Goal: Task Accomplishment & Management: Use online tool/utility

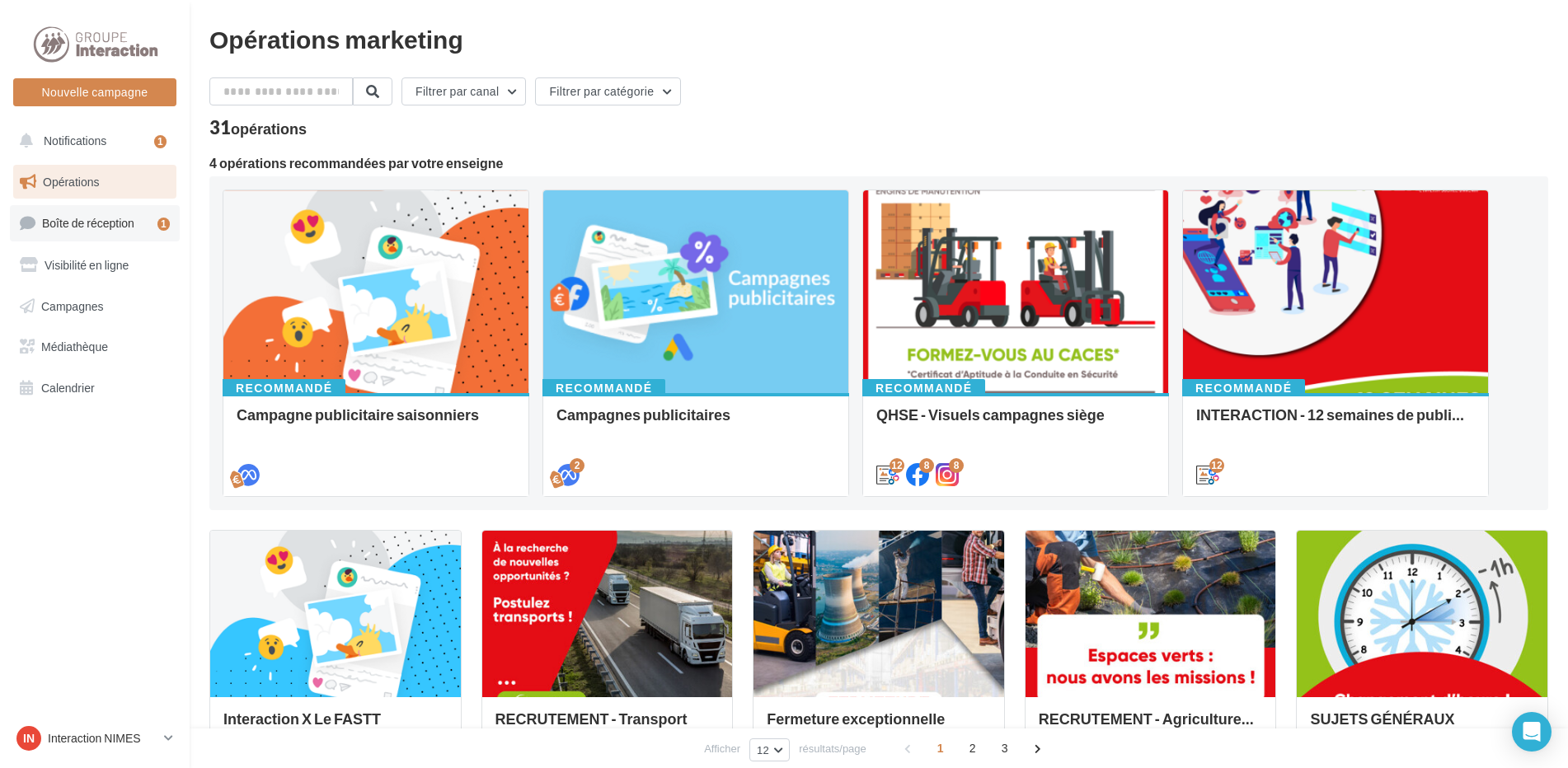
click at [83, 224] on span "Boîte de réception" at bounding box center [88, 222] width 93 height 14
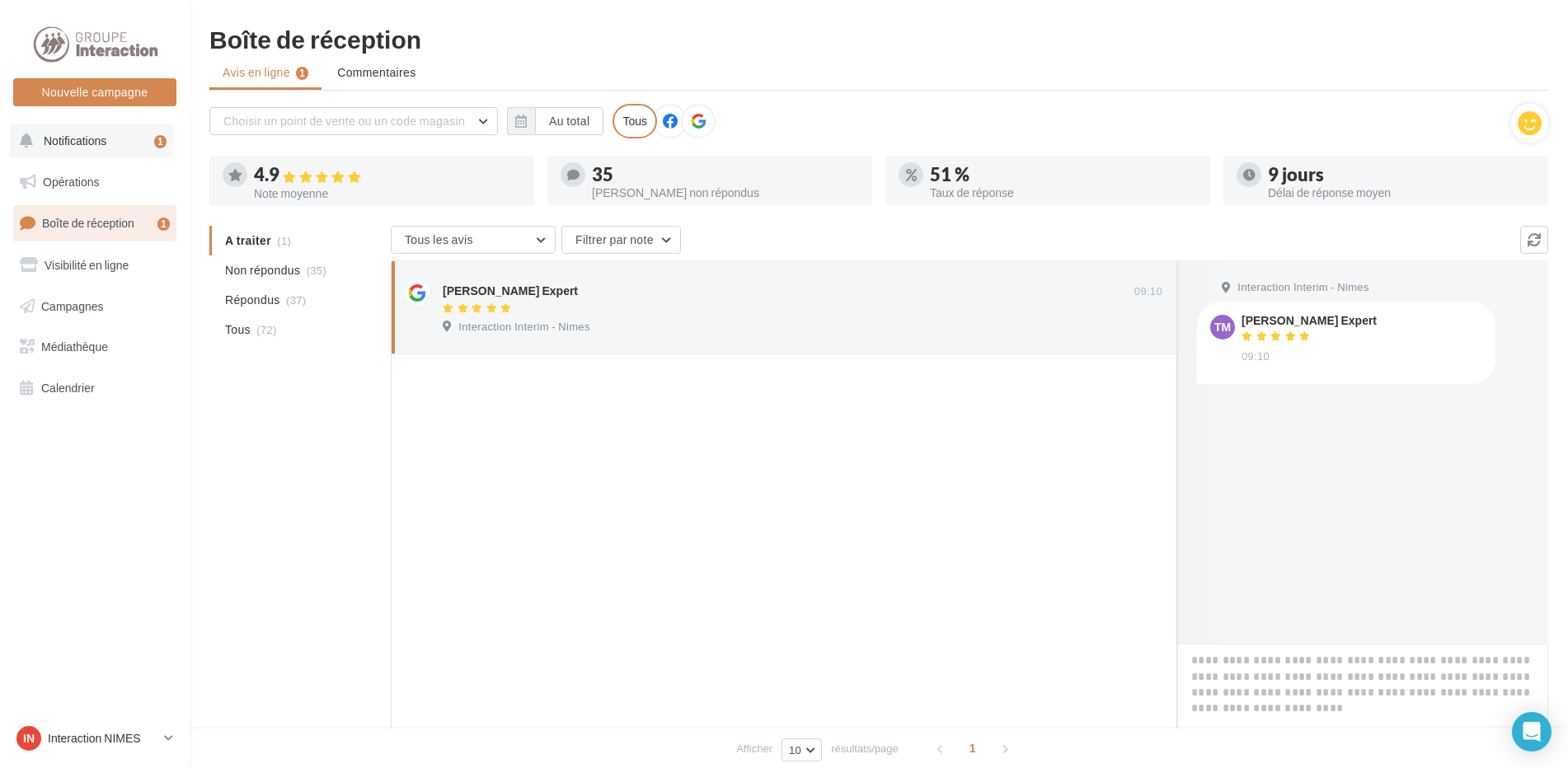
click at [61, 134] on span "Notifications" at bounding box center [75, 141] width 62 height 14
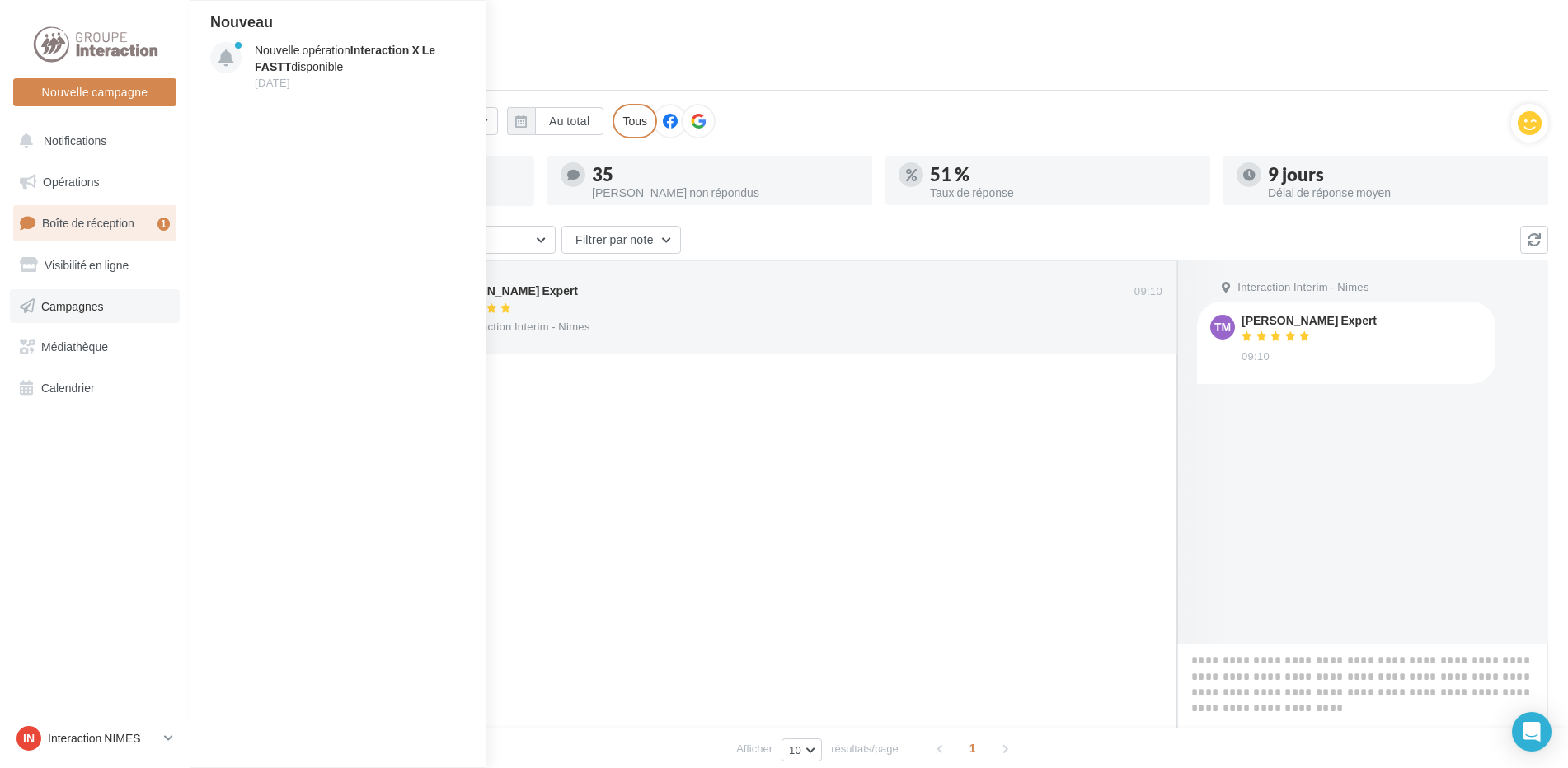
click at [68, 309] on span "Campagnes" at bounding box center [72, 305] width 62 height 14
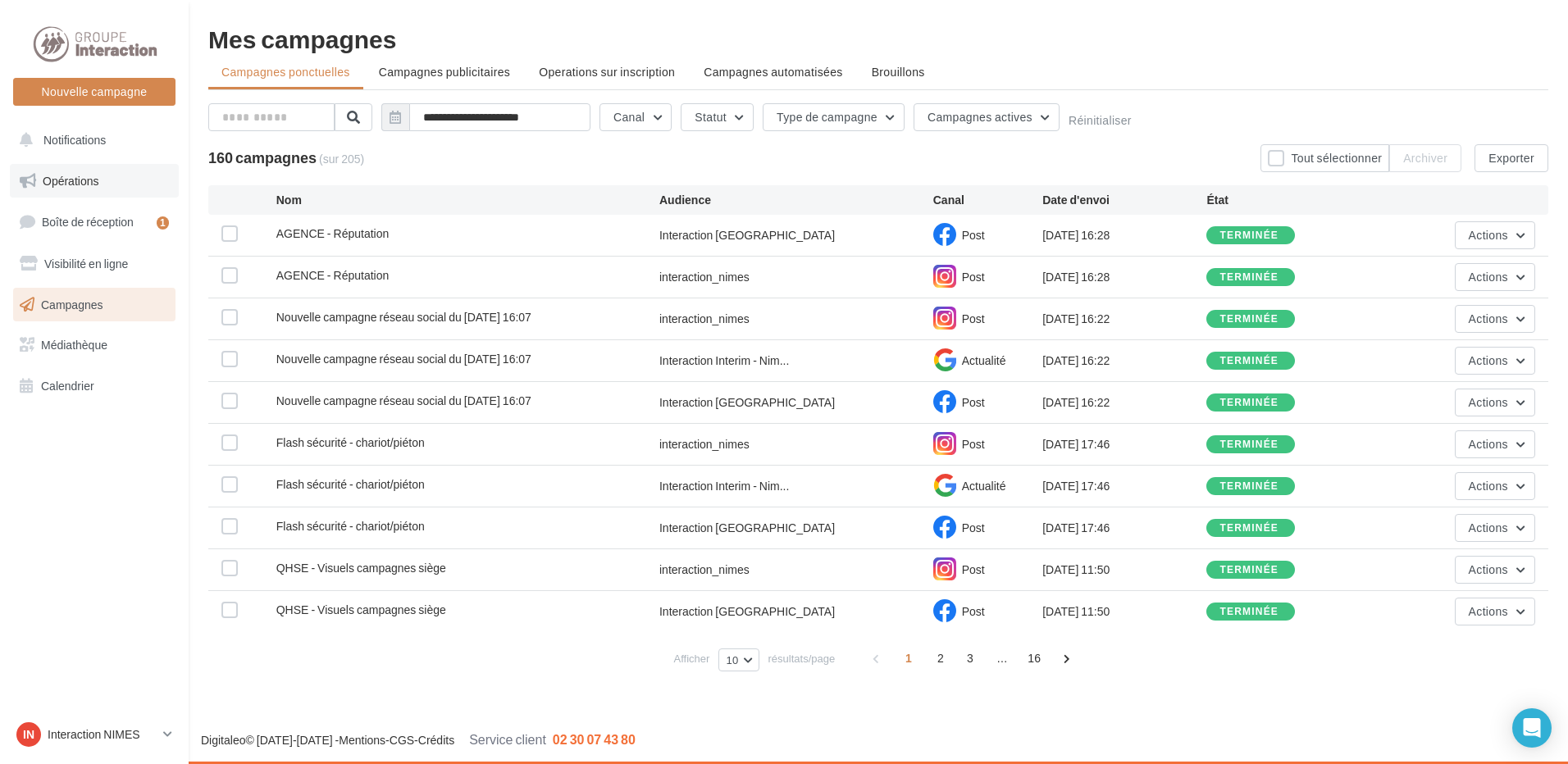
click at [78, 187] on link "Opérations" at bounding box center [94, 181] width 169 height 34
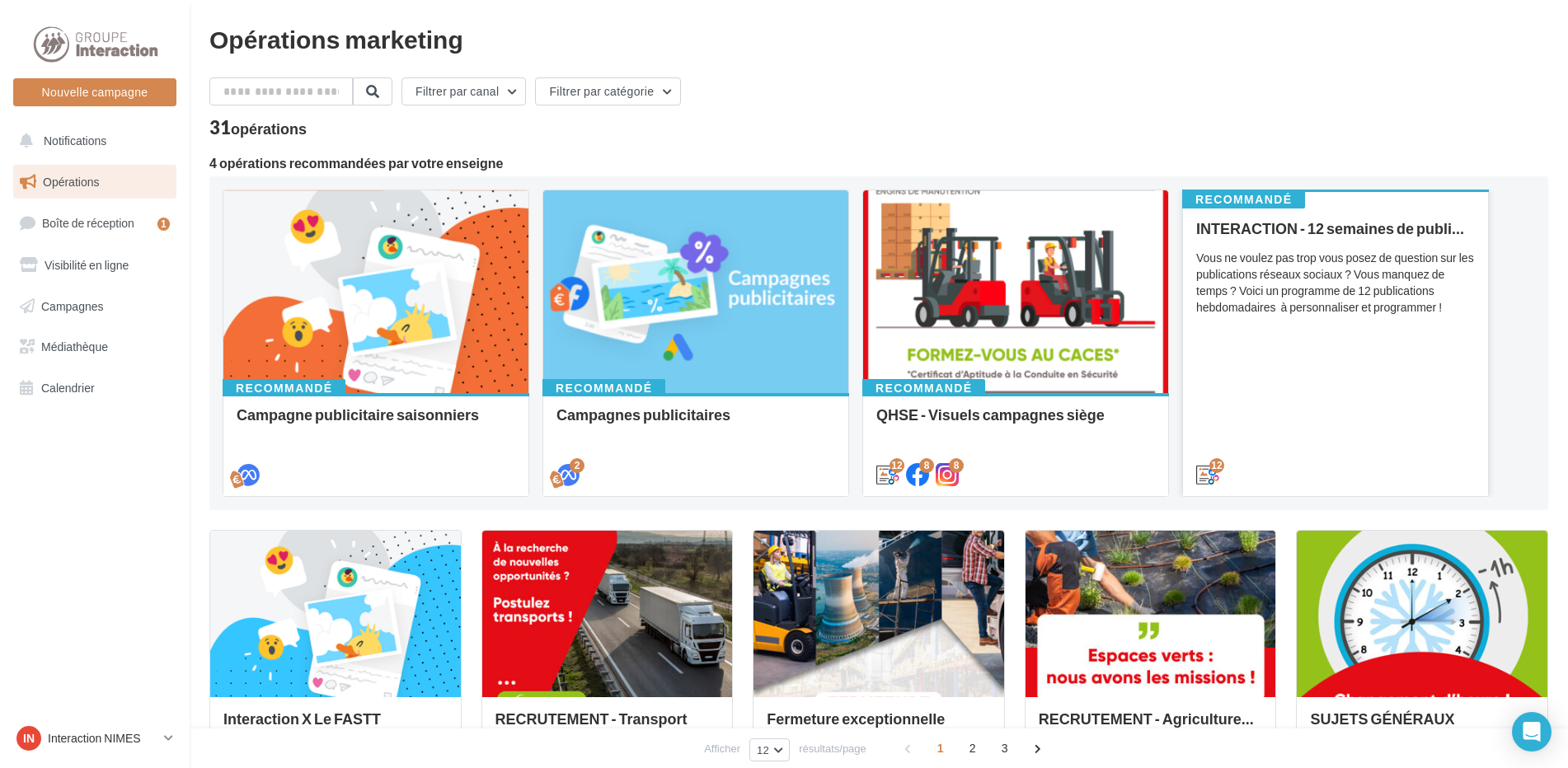
click at [1265, 381] on div "INTERACTION - 12 semaines de publication Vous ne voulez pas trop vous posez de …" at bounding box center [1335, 350] width 278 height 262
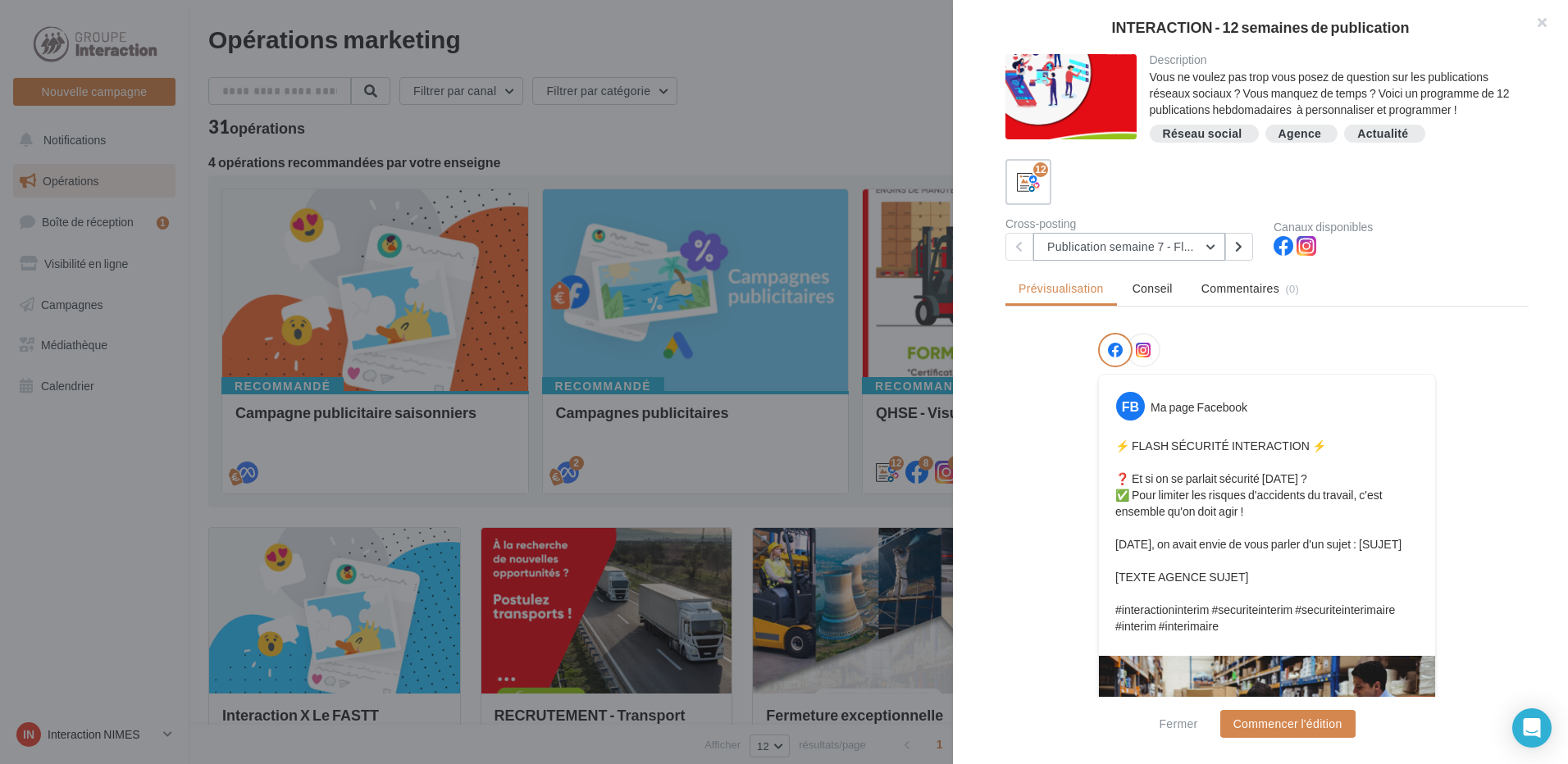
click at [1206, 246] on button "Publication semaine 7 - Flash sécurité" at bounding box center [1129, 247] width 192 height 28
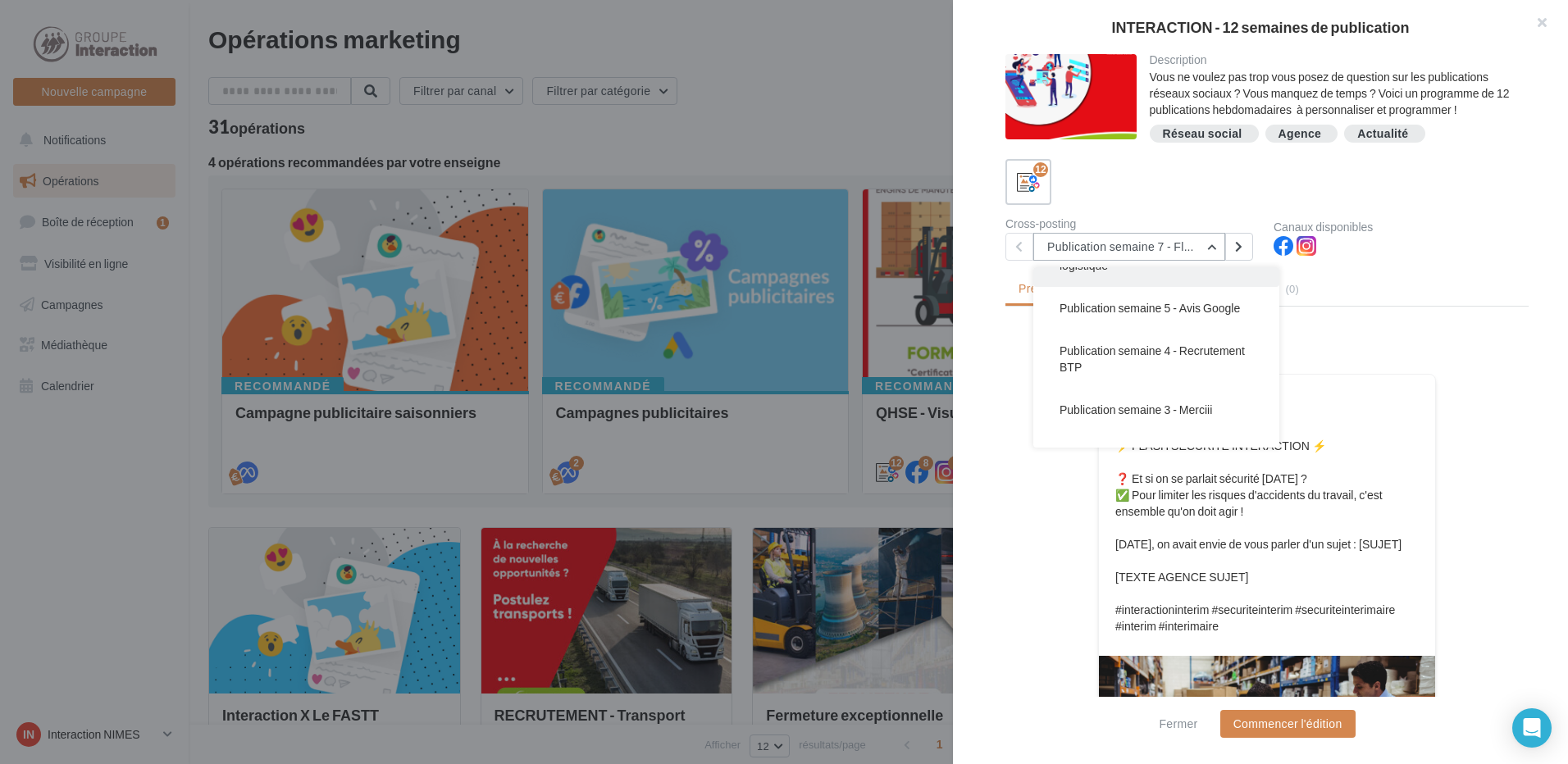
scroll to position [164, 0]
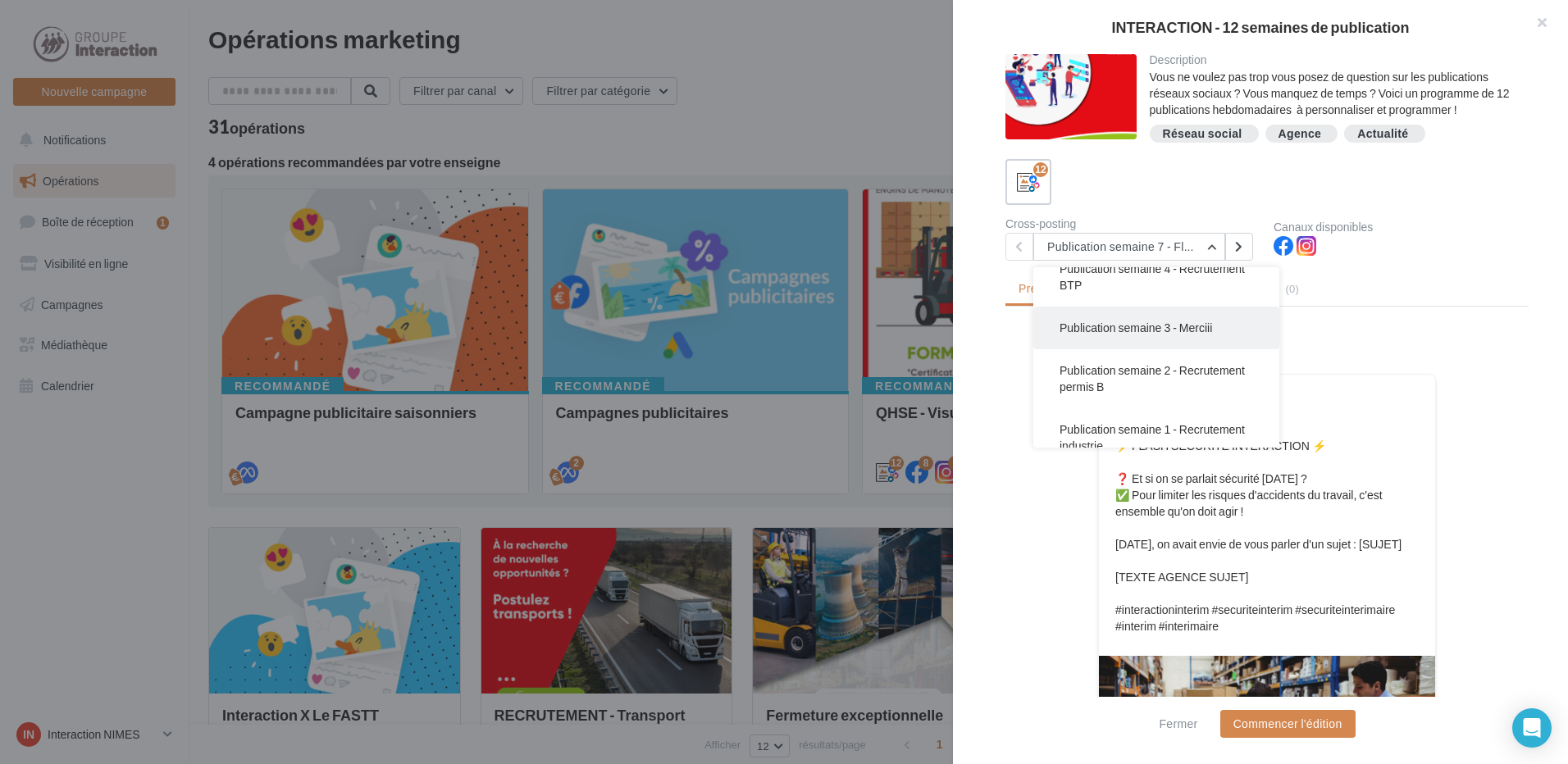
click at [1153, 349] on button "Publication semaine 3 - Merciii" at bounding box center [1155, 328] width 246 height 43
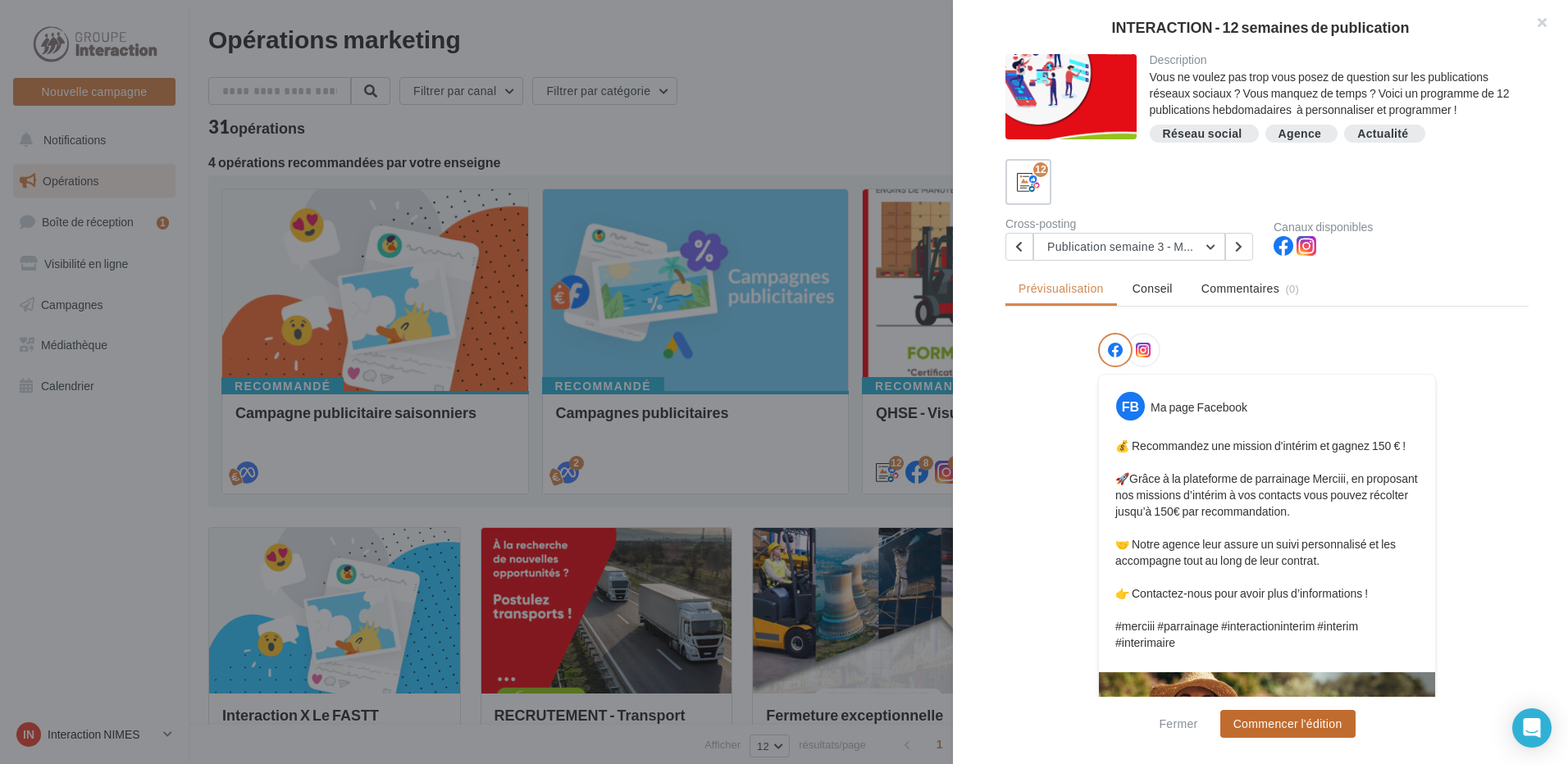
click at [1304, 720] on button "Commencer l'édition" at bounding box center [1287, 723] width 135 height 28
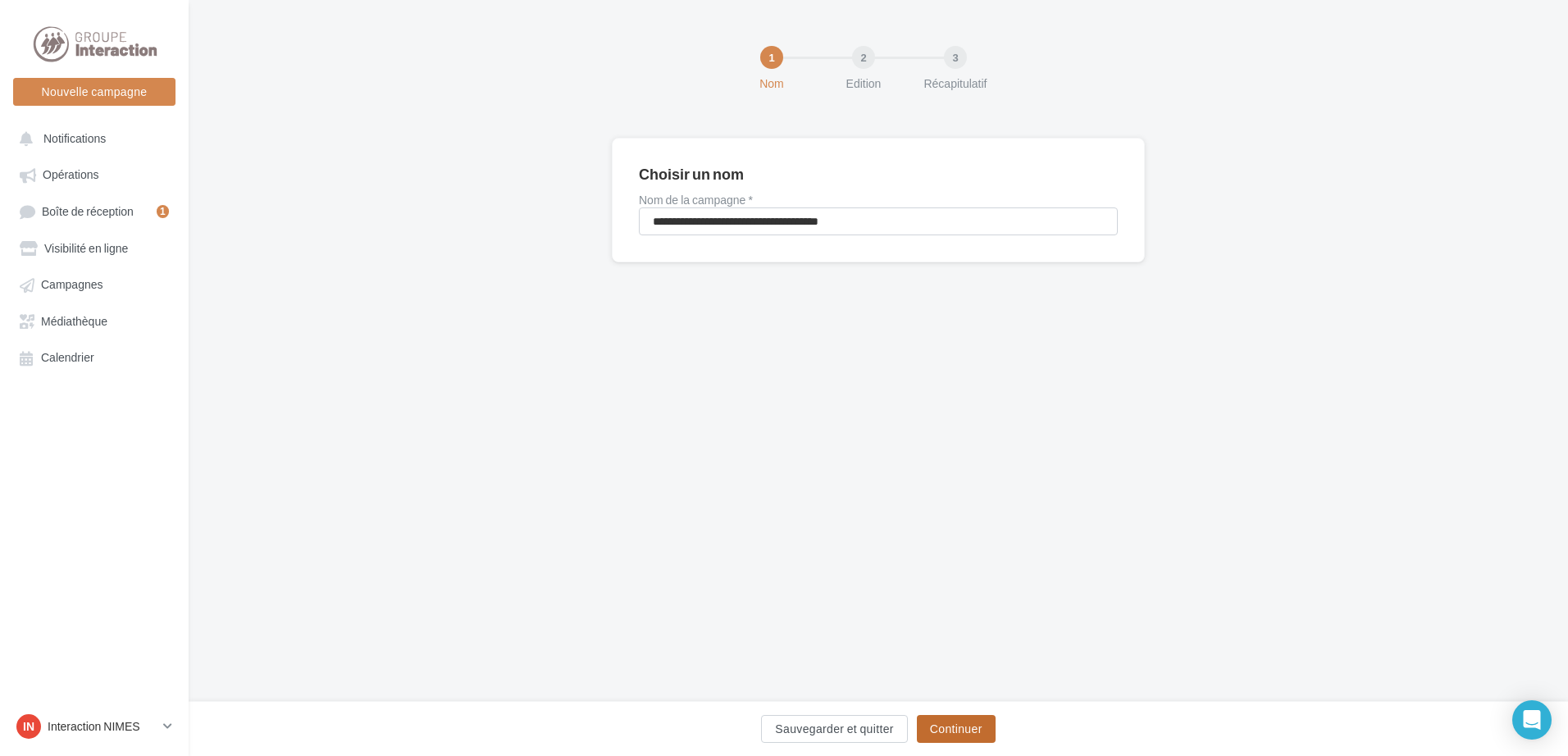
click at [951, 727] on button "Continuer" at bounding box center [955, 728] width 79 height 28
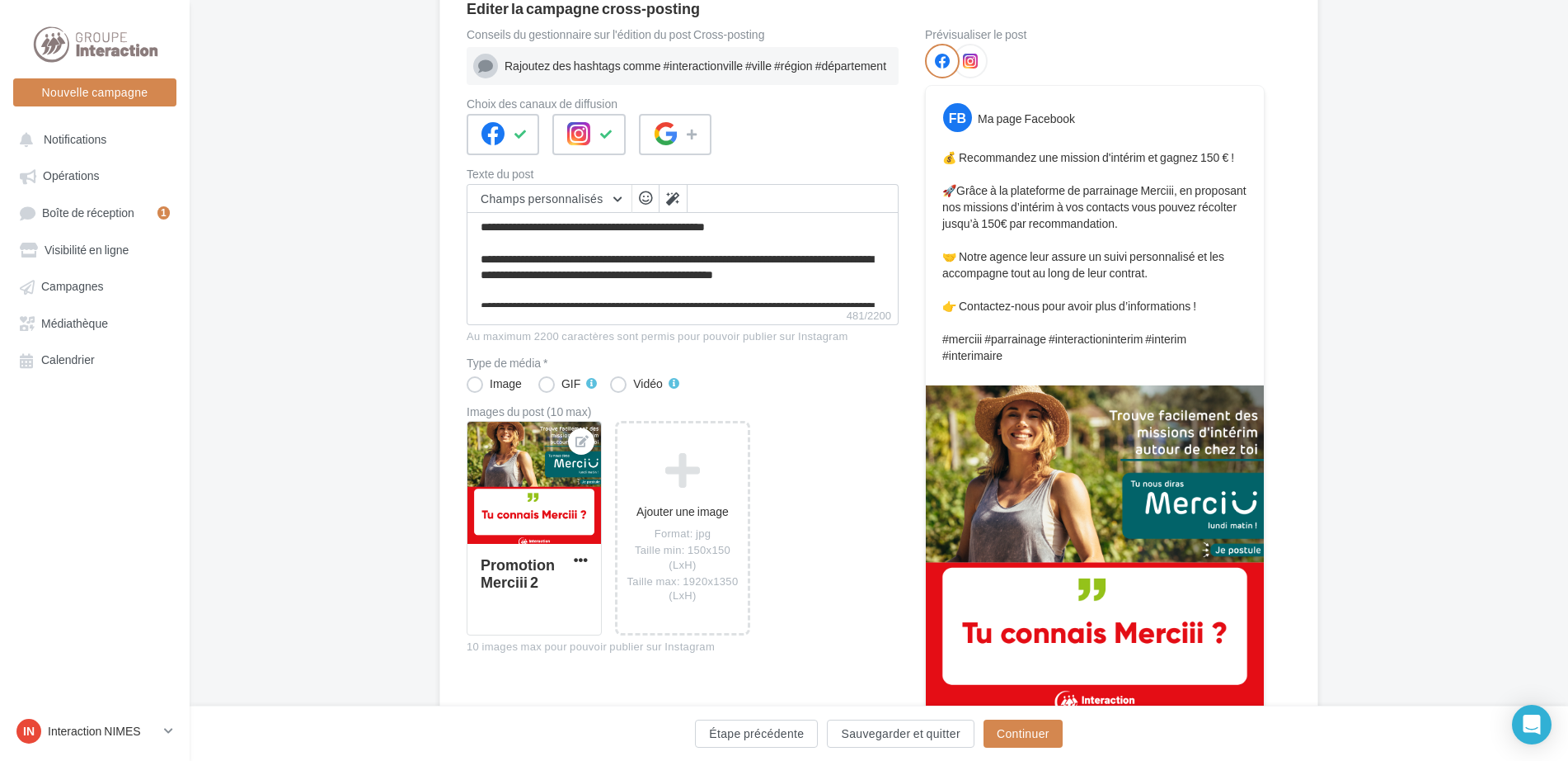
scroll to position [247, 0]
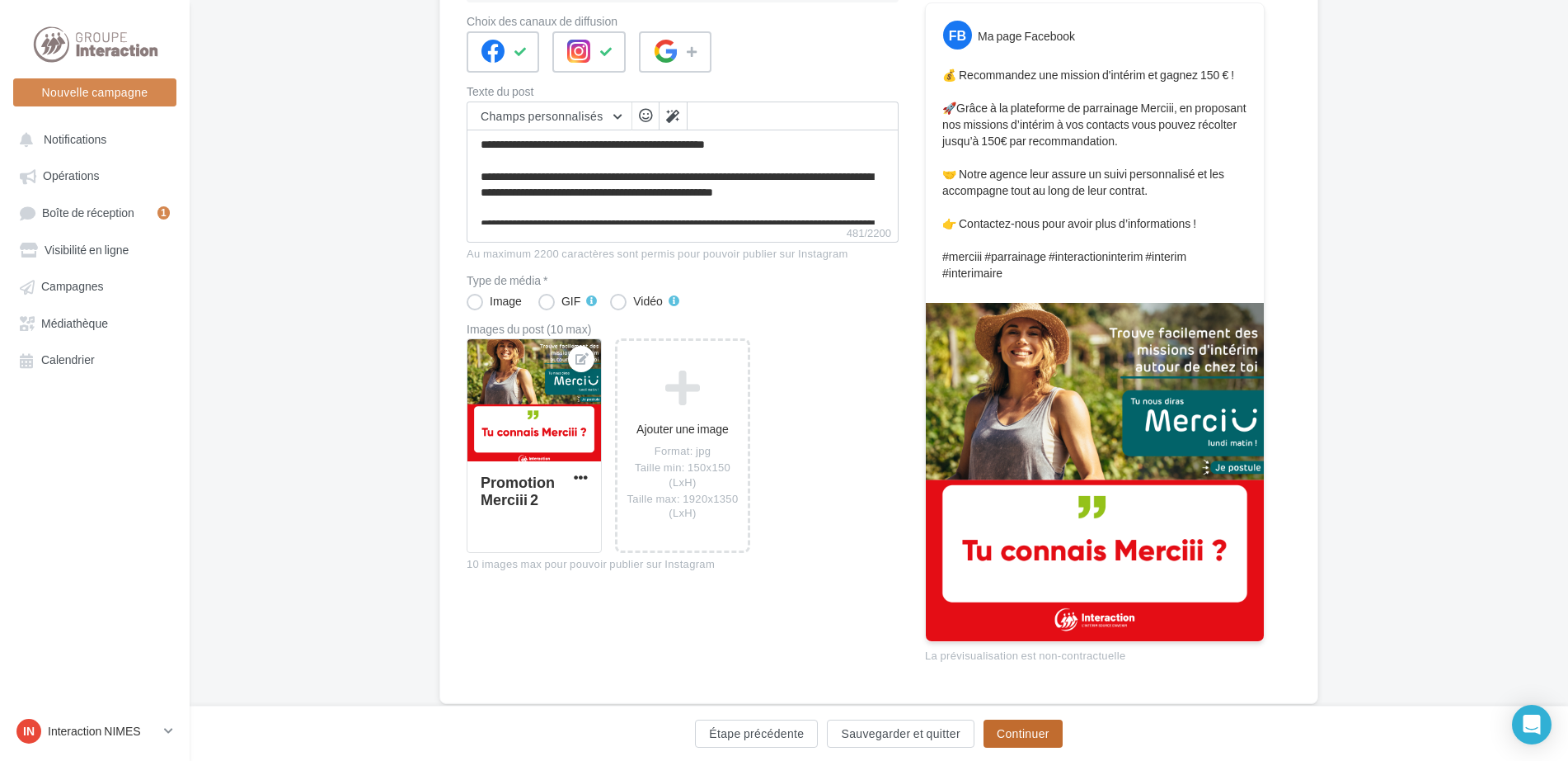
click at [1024, 732] on button "Continuer" at bounding box center [1022, 733] width 79 height 28
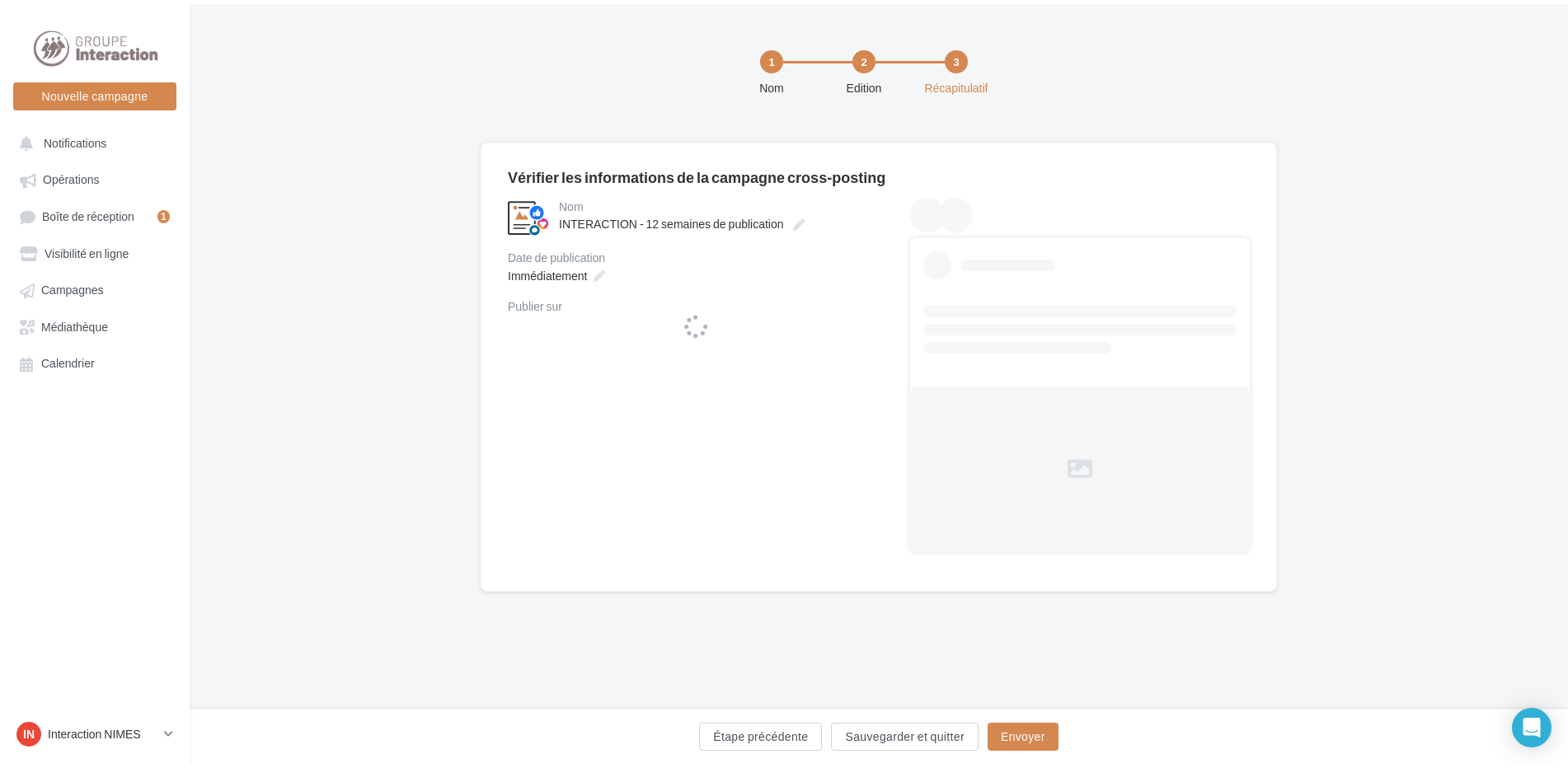
scroll to position [0, 0]
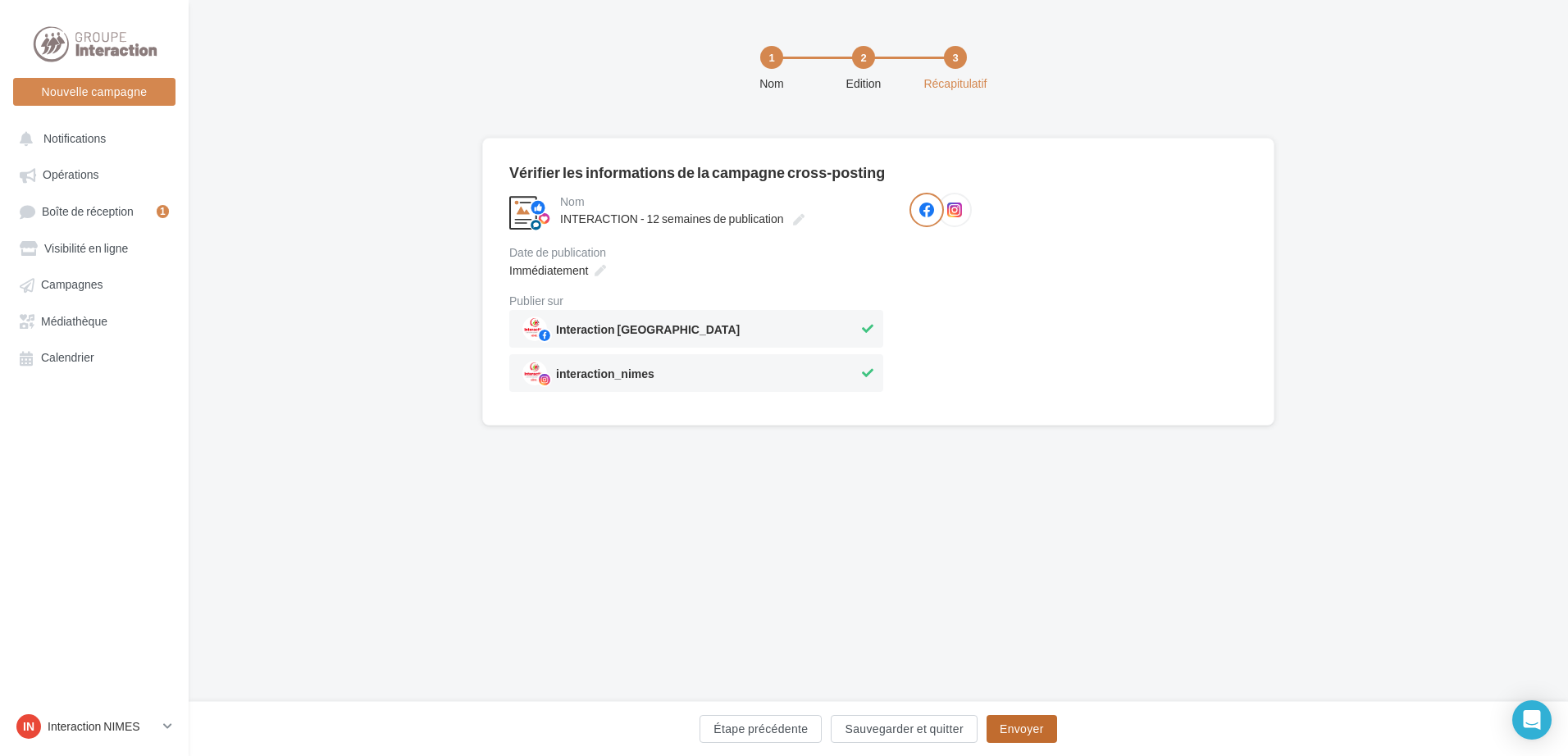
click at [1017, 722] on button "Envoyer" at bounding box center [1021, 728] width 71 height 28
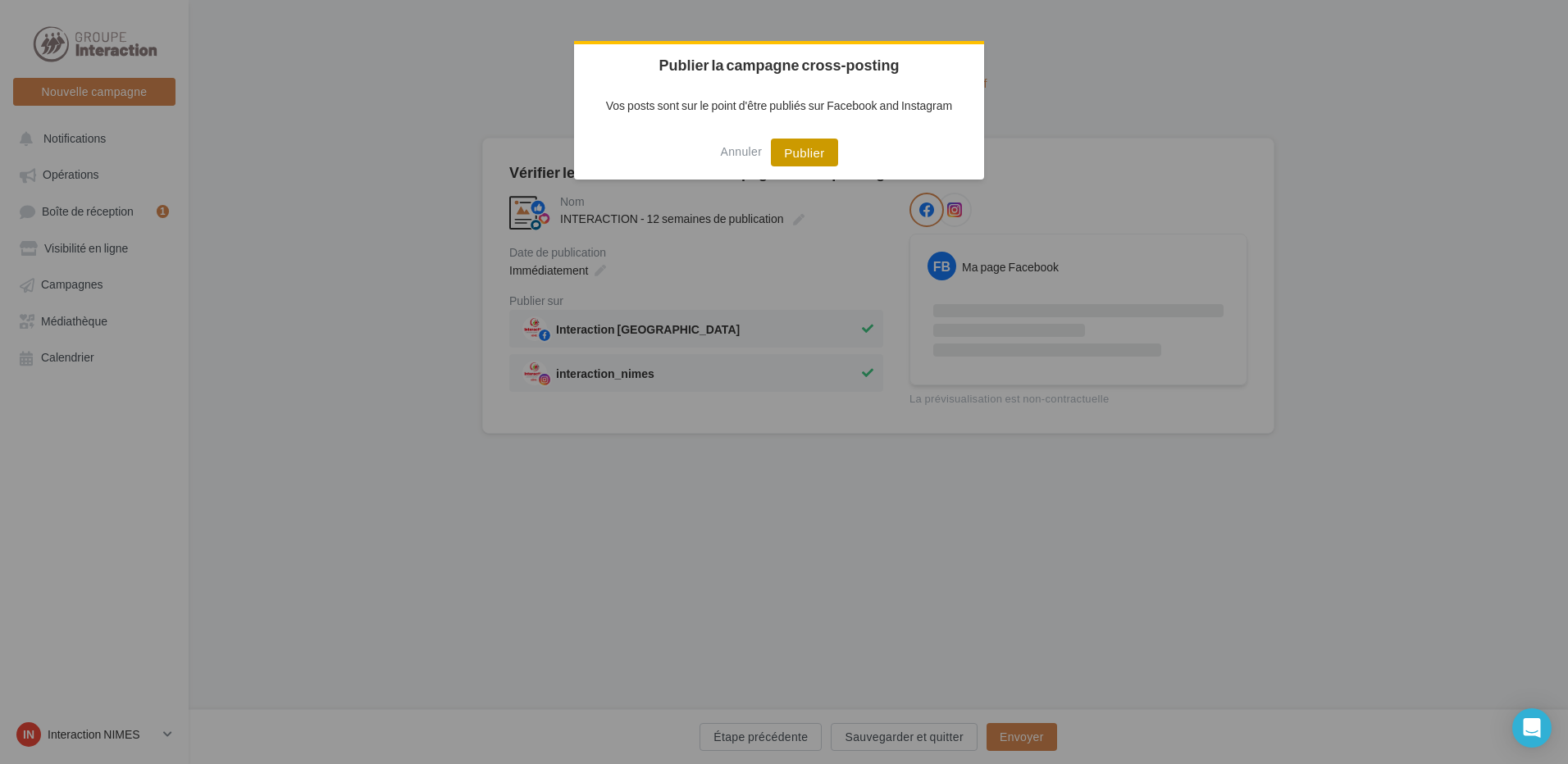
click at [812, 139] on div "Annuler Publier" at bounding box center [779, 152] width 410 height 54
click at [809, 155] on button "Publier" at bounding box center [804, 152] width 66 height 28
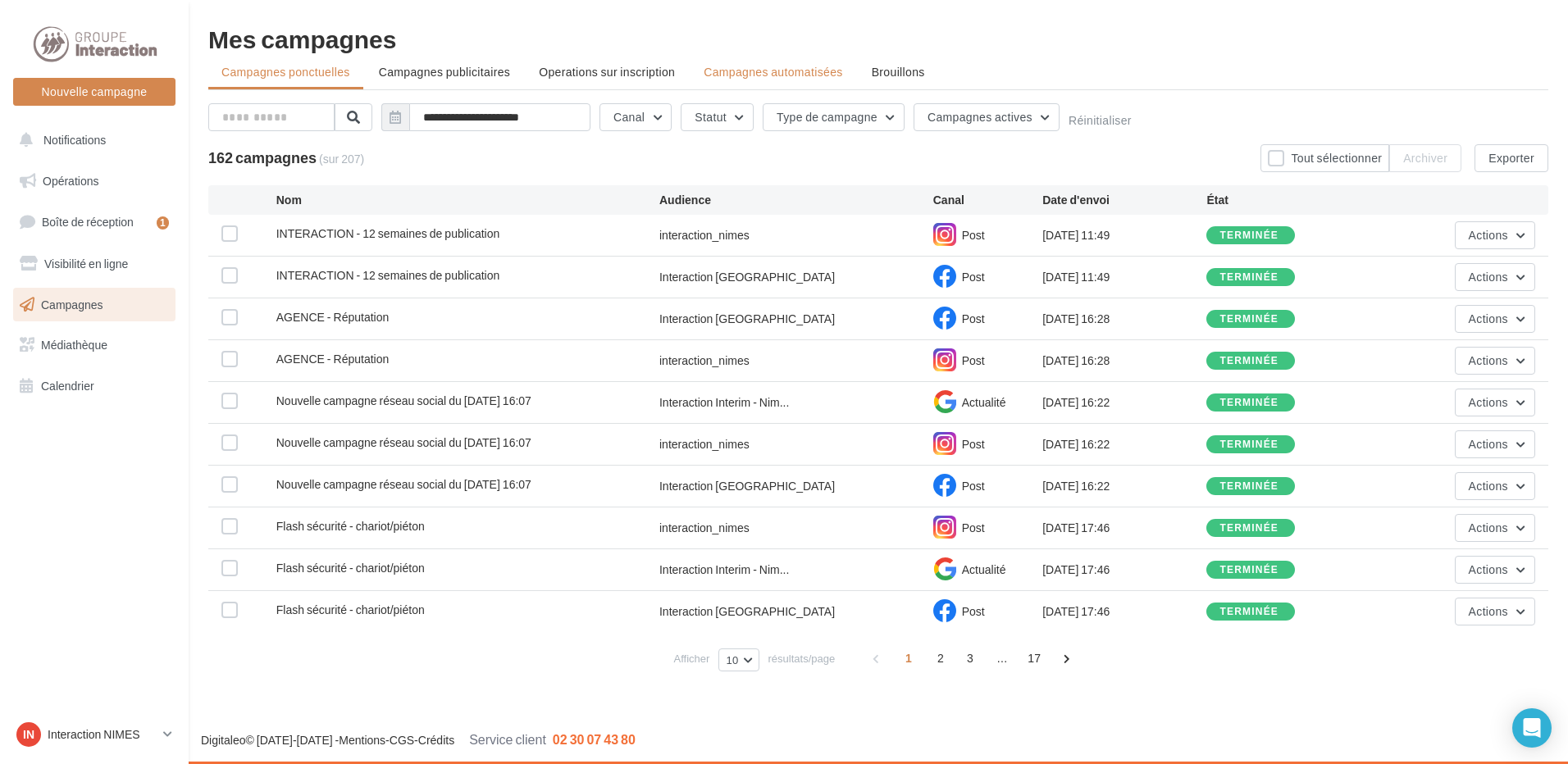
click at [786, 73] on span "Campagnes automatisées" at bounding box center [773, 72] width 139 height 14
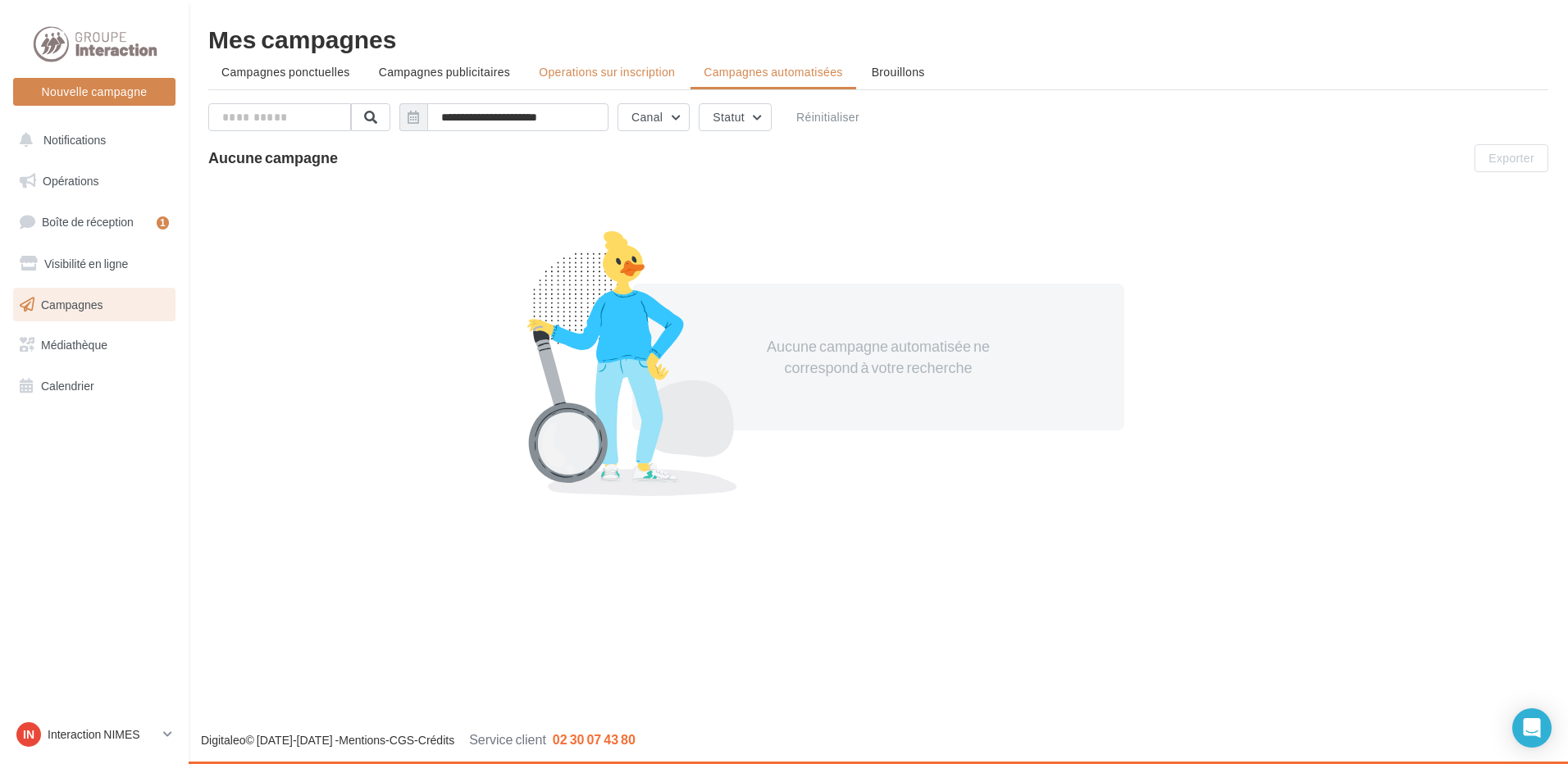
click at [638, 72] on span "Operations sur inscription" at bounding box center [607, 72] width 136 height 14
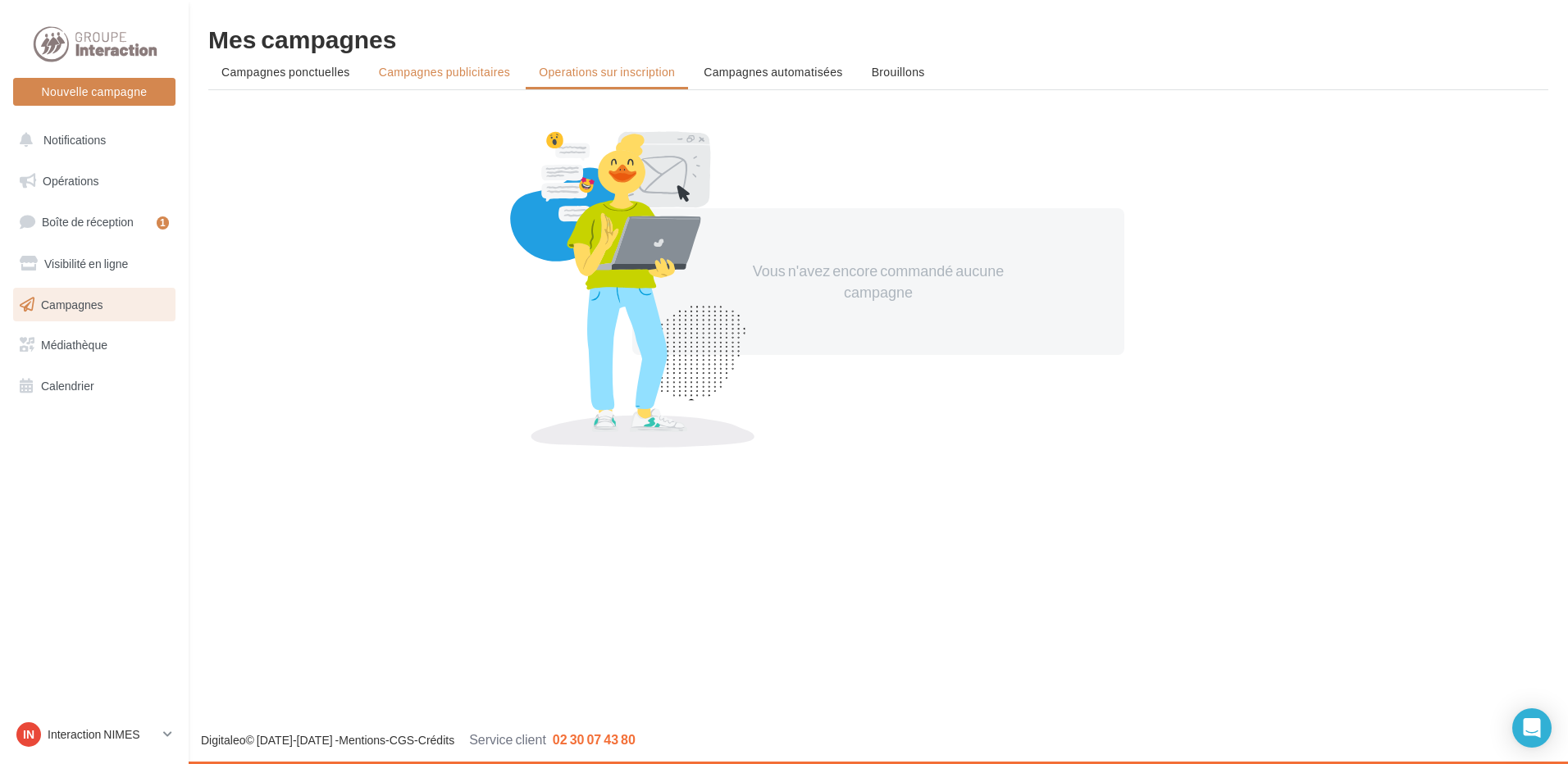
click at [436, 71] on span "Campagnes publicitaires" at bounding box center [444, 72] width 131 height 14
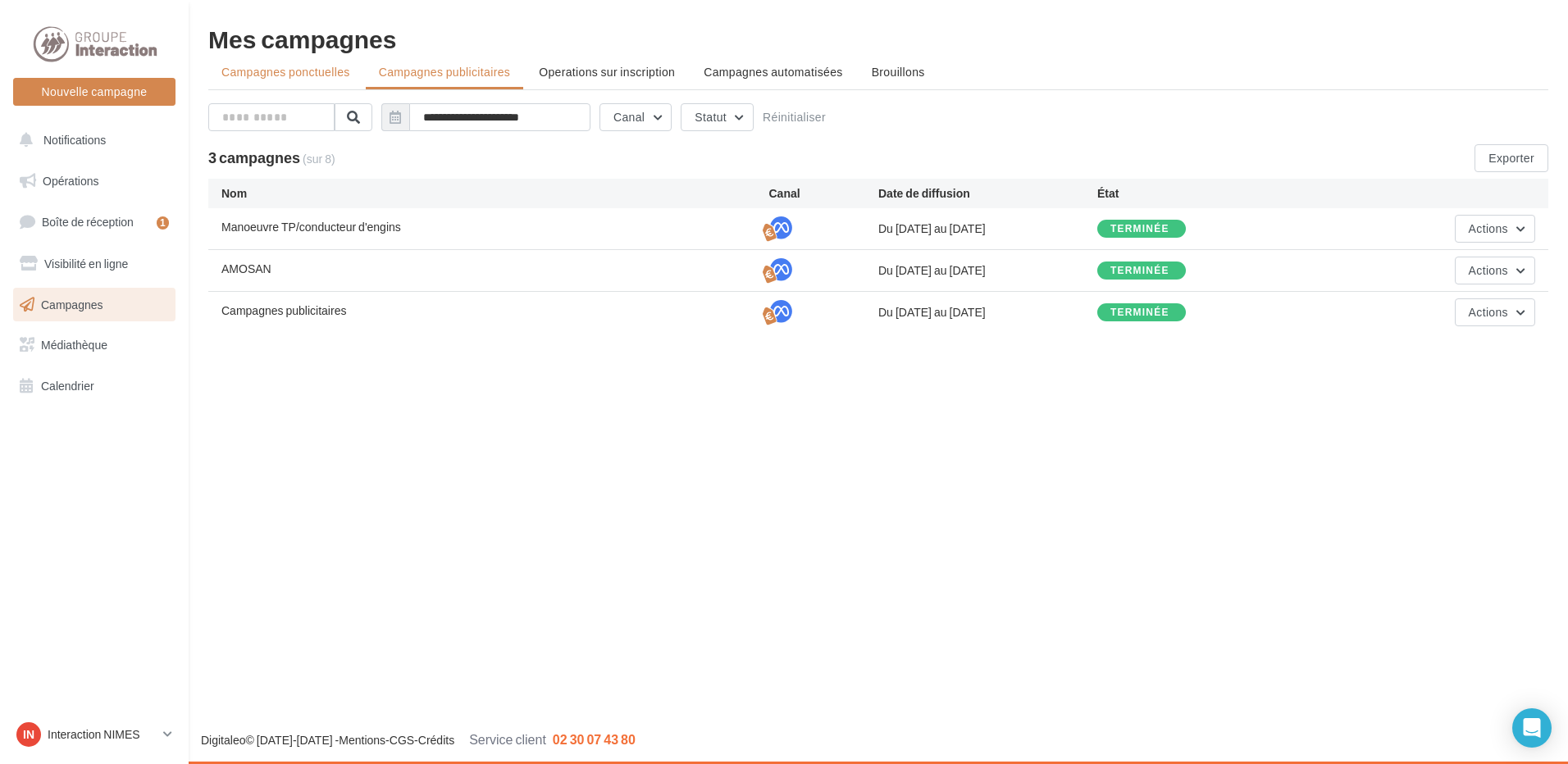
click at [335, 75] on span "Campagnes ponctuelles" at bounding box center [285, 72] width 129 height 14
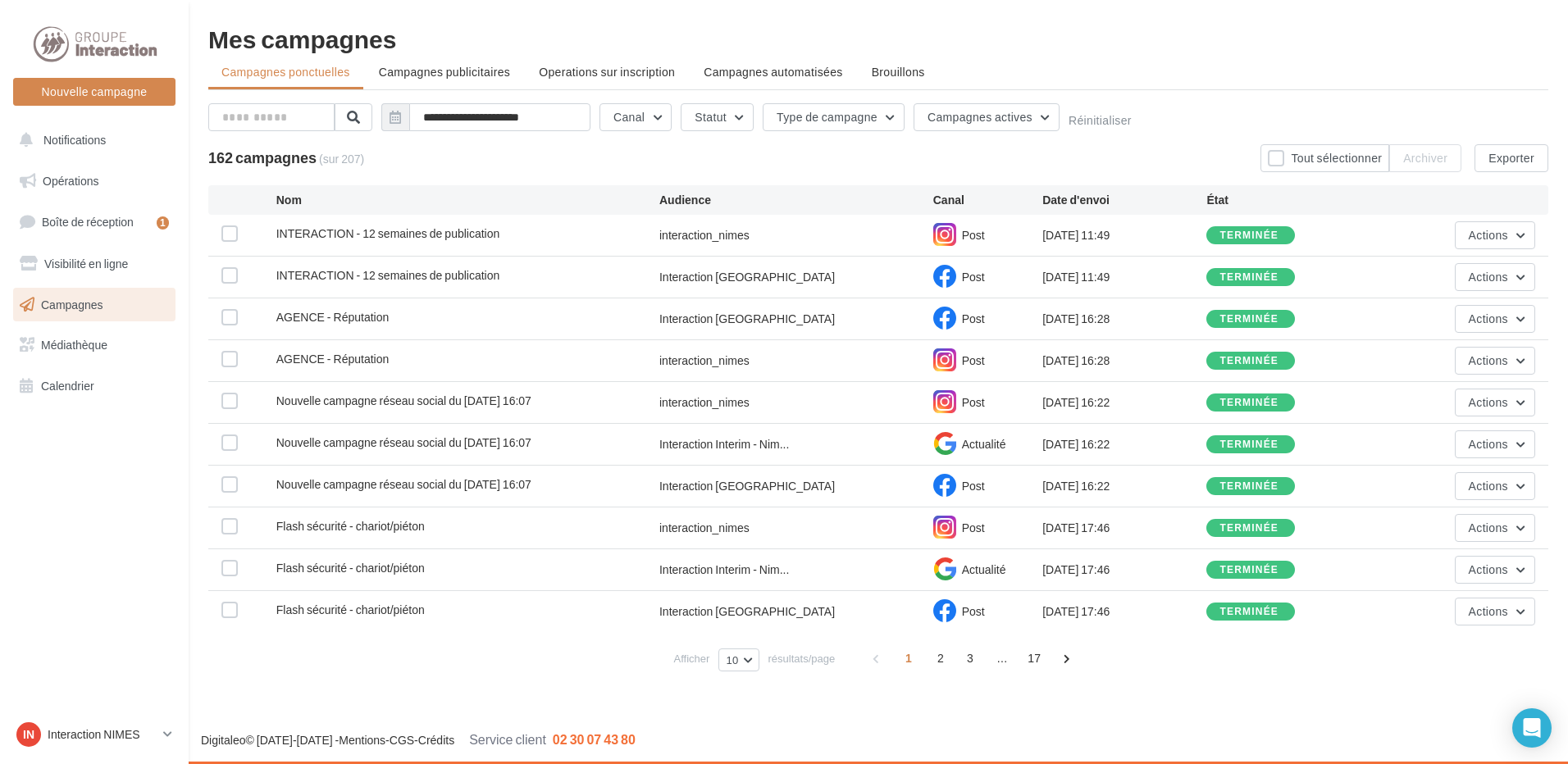
click at [73, 306] on span "Campagnes" at bounding box center [72, 304] width 62 height 14
click at [74, 175] on span "Opérations" at bounding box center [70, 181] width 55 height 14
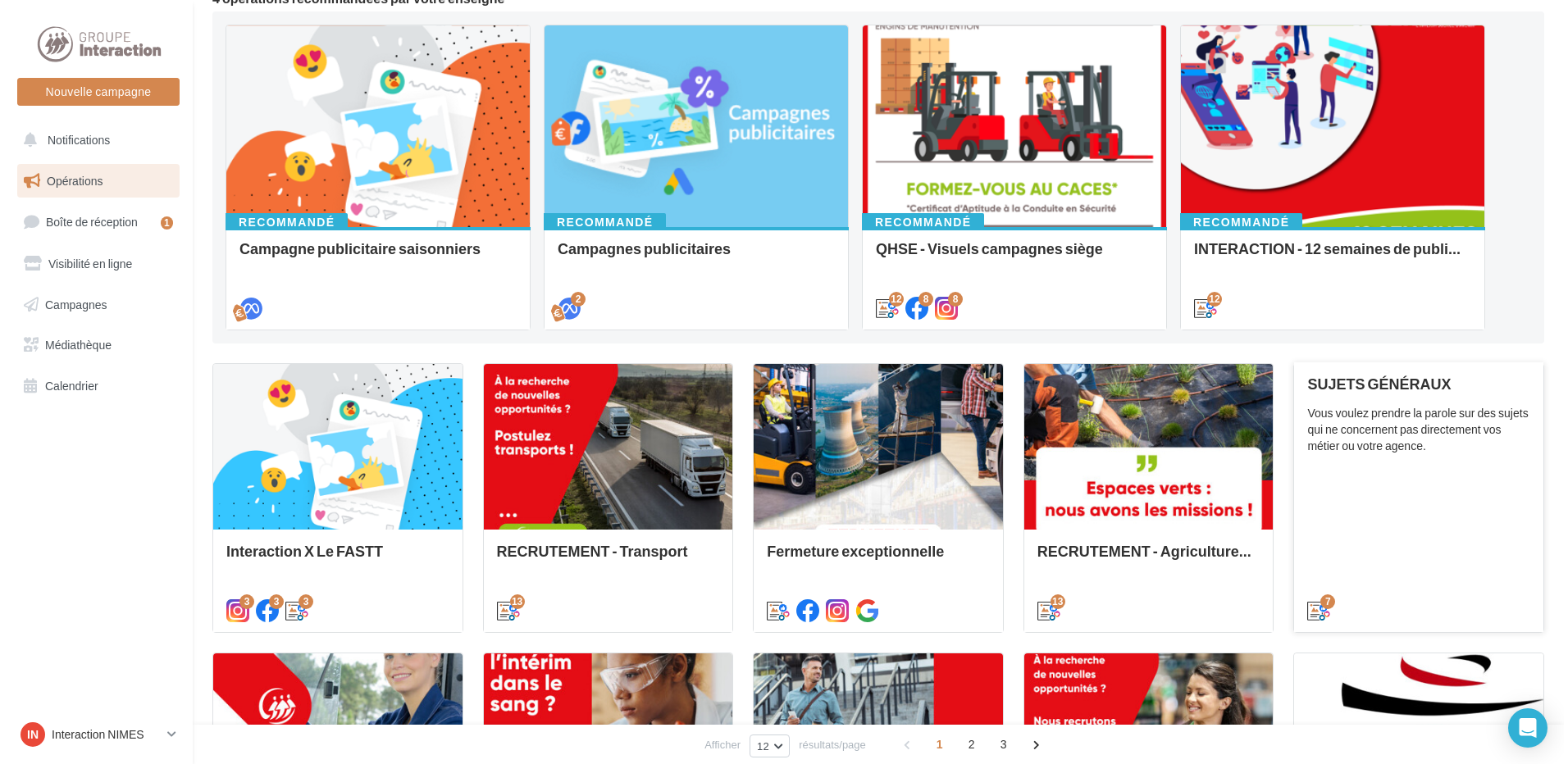
scroll to position [328, 0]
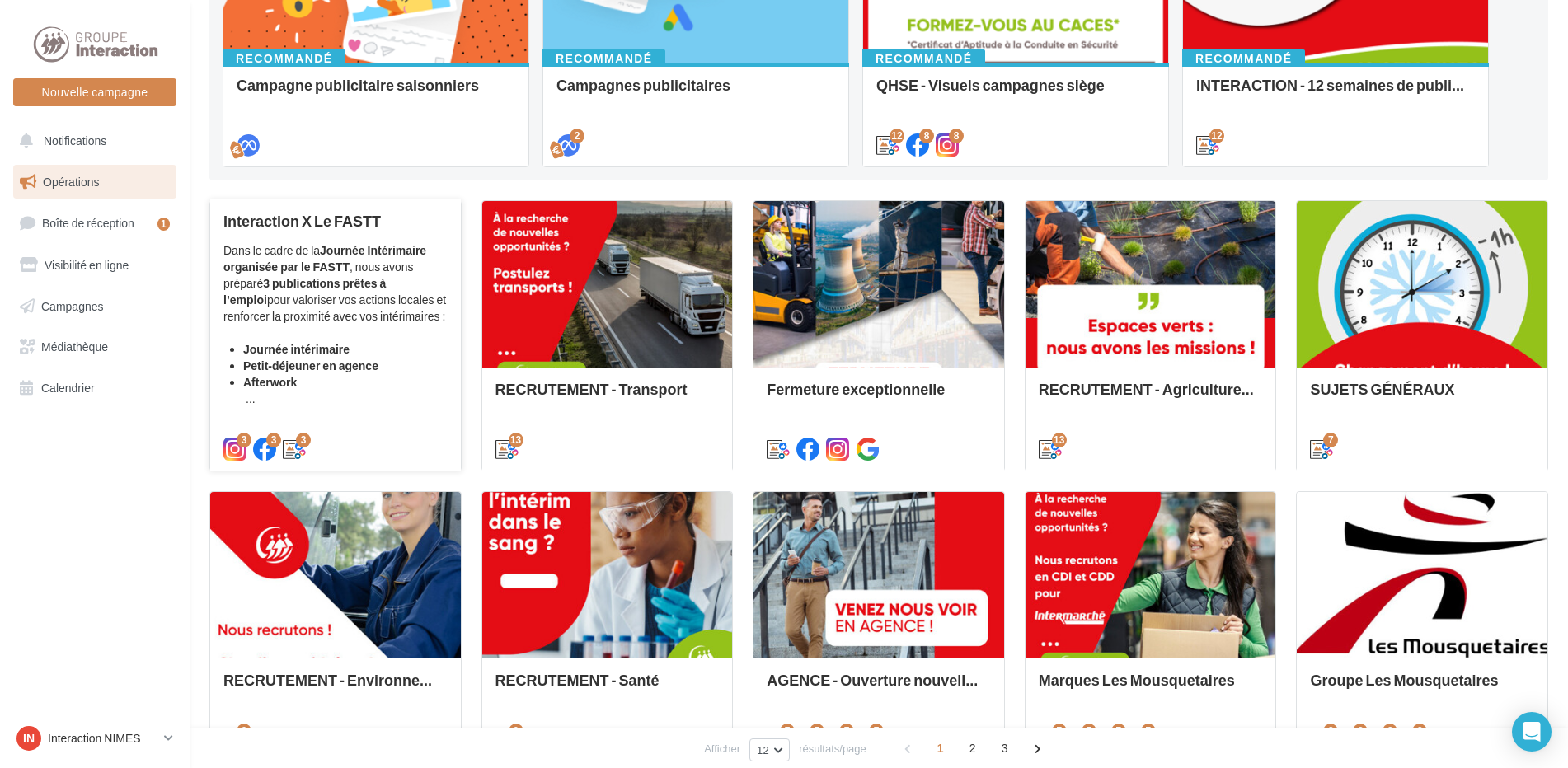
click at [358, 386] on li "Afterwork" at bounding box center [345, 390] width 204 height 33
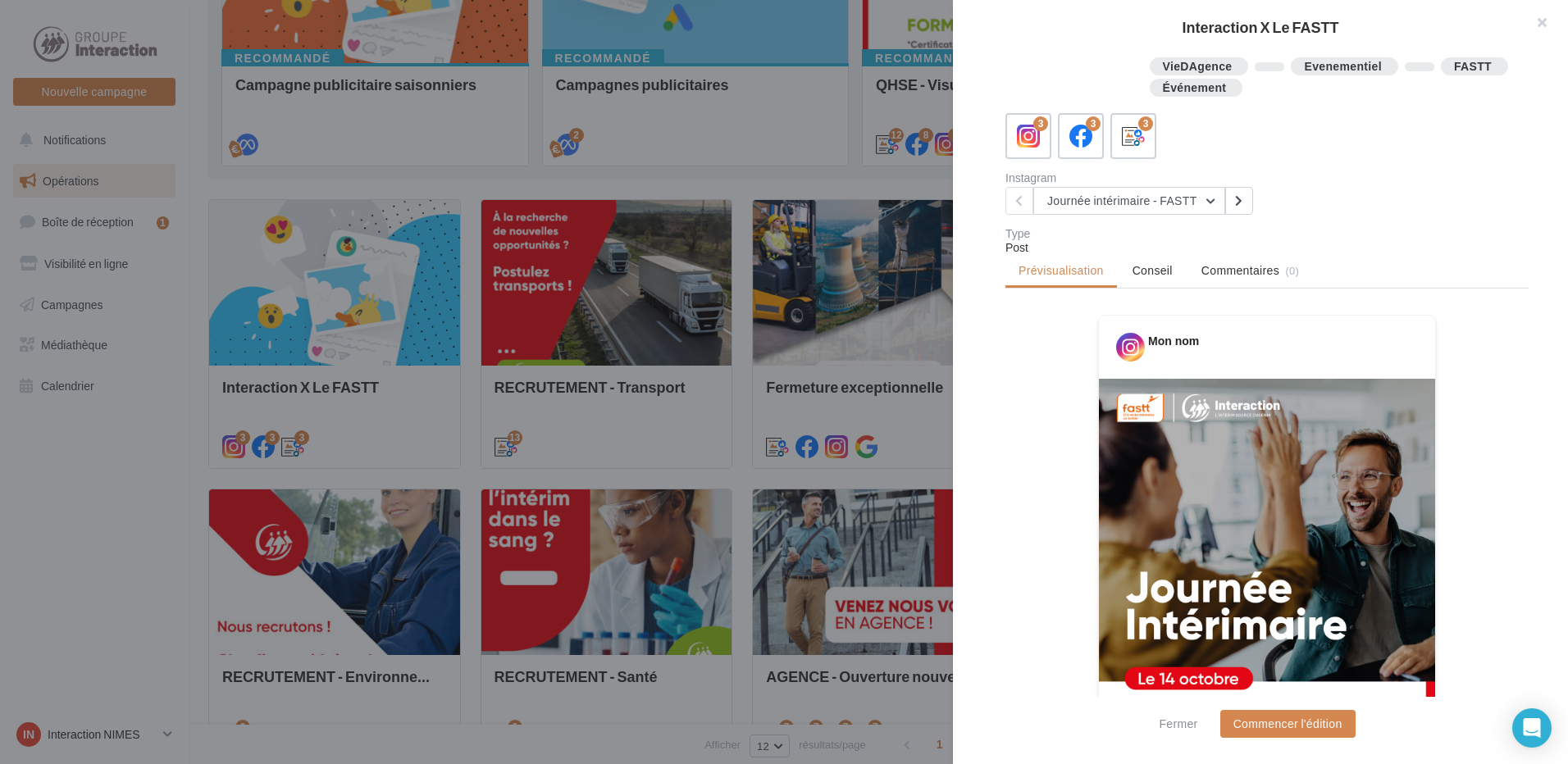
scroll to position [0, 0]
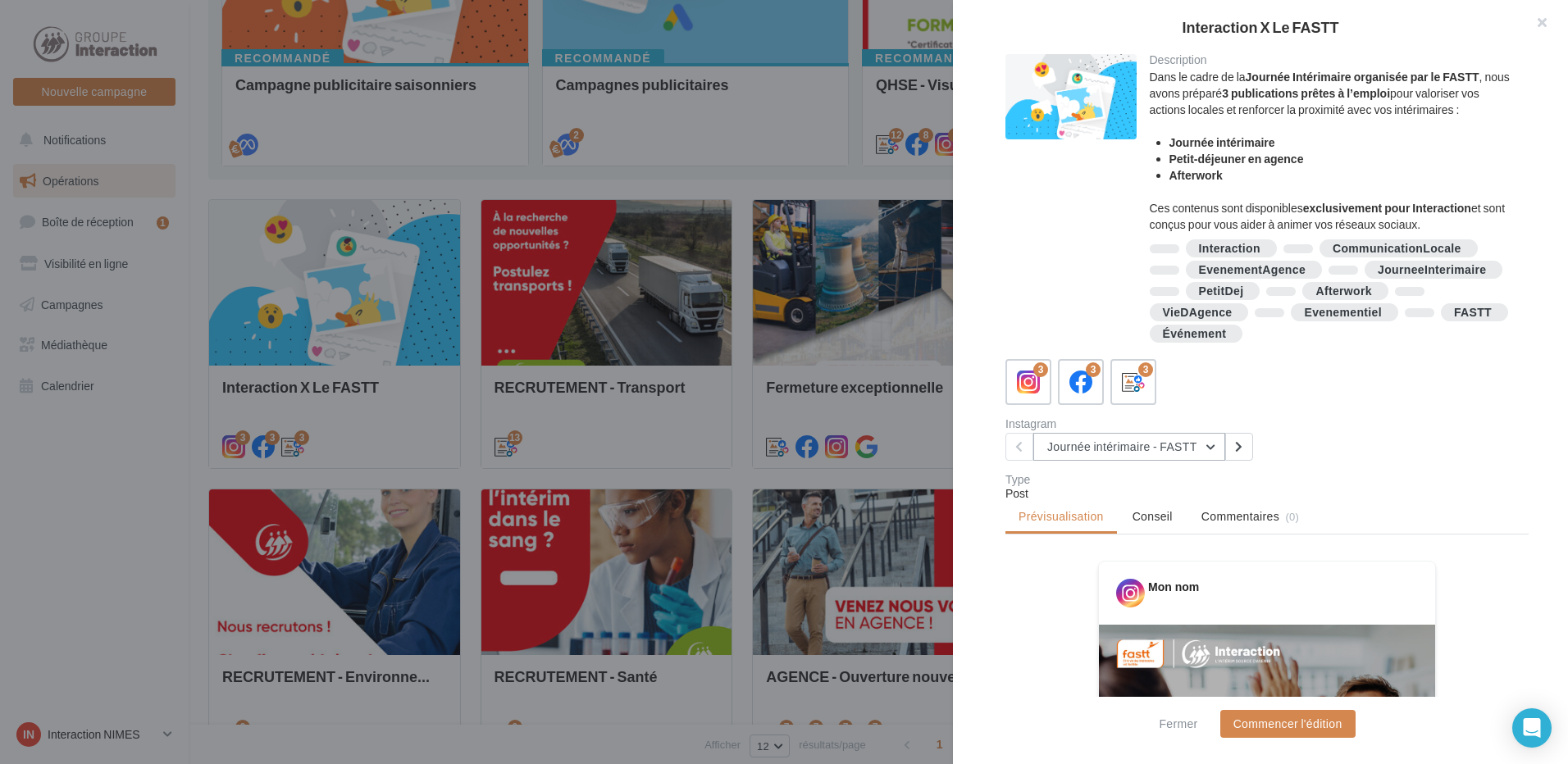
click at [1213, 446] on button "Journée intérimaire - FASTT" at bounding box center [1129, 447] width 192 height 28
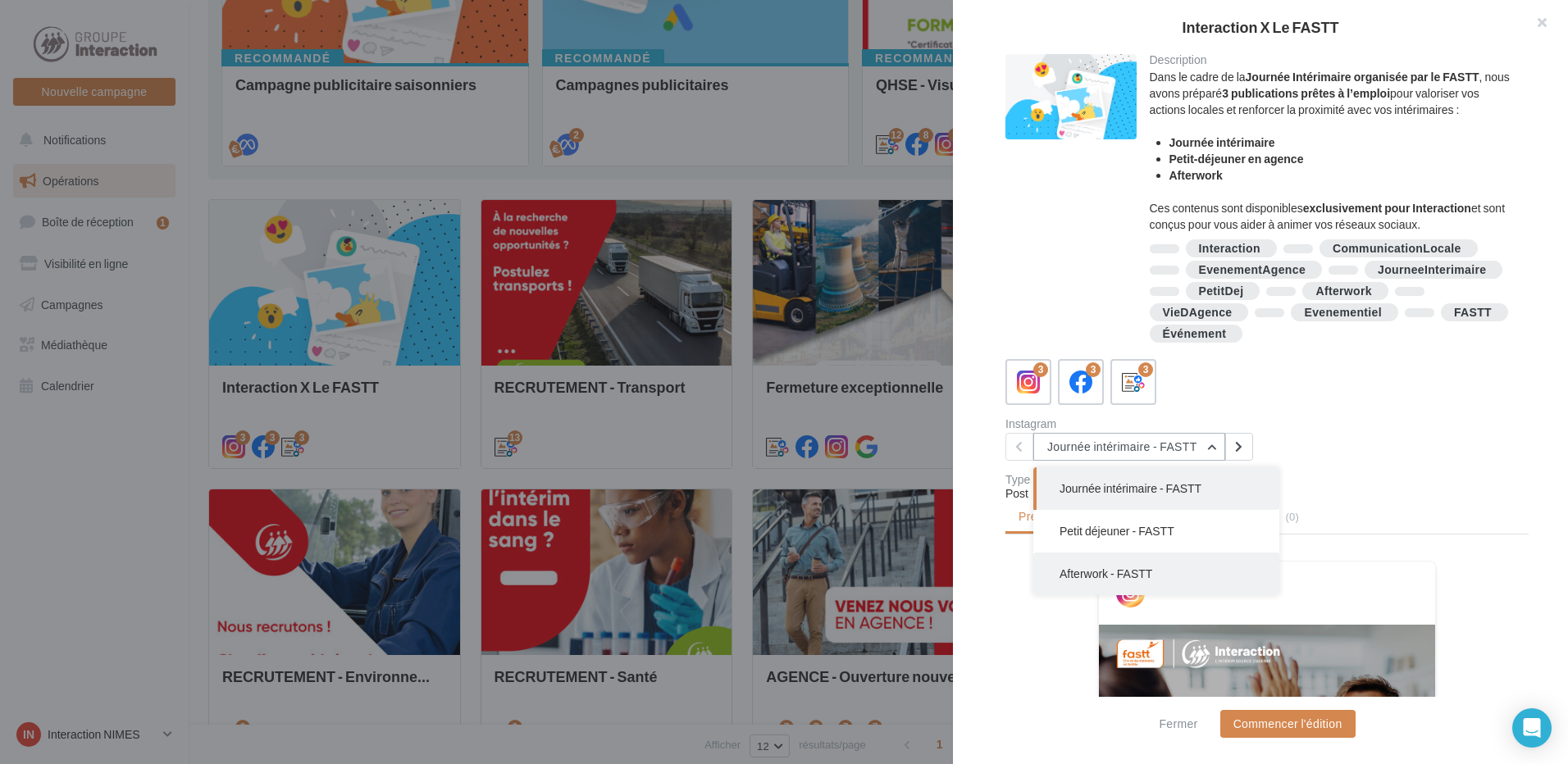
scroll to position [164, 0]
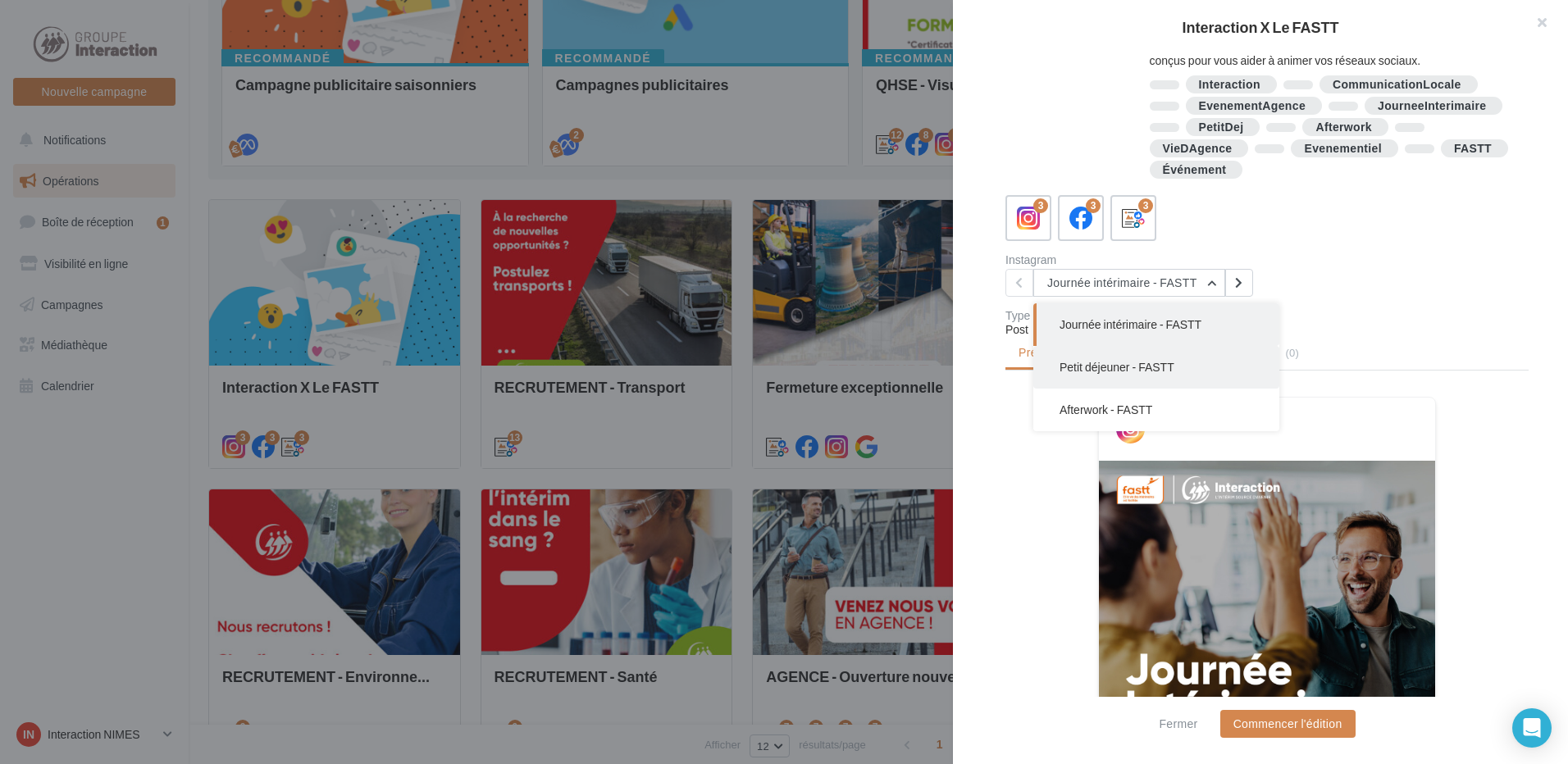
click at [1111, 360] on span "Petit déjeuner - FASTT" at bounding box center [1117, 367] width 115 height 14
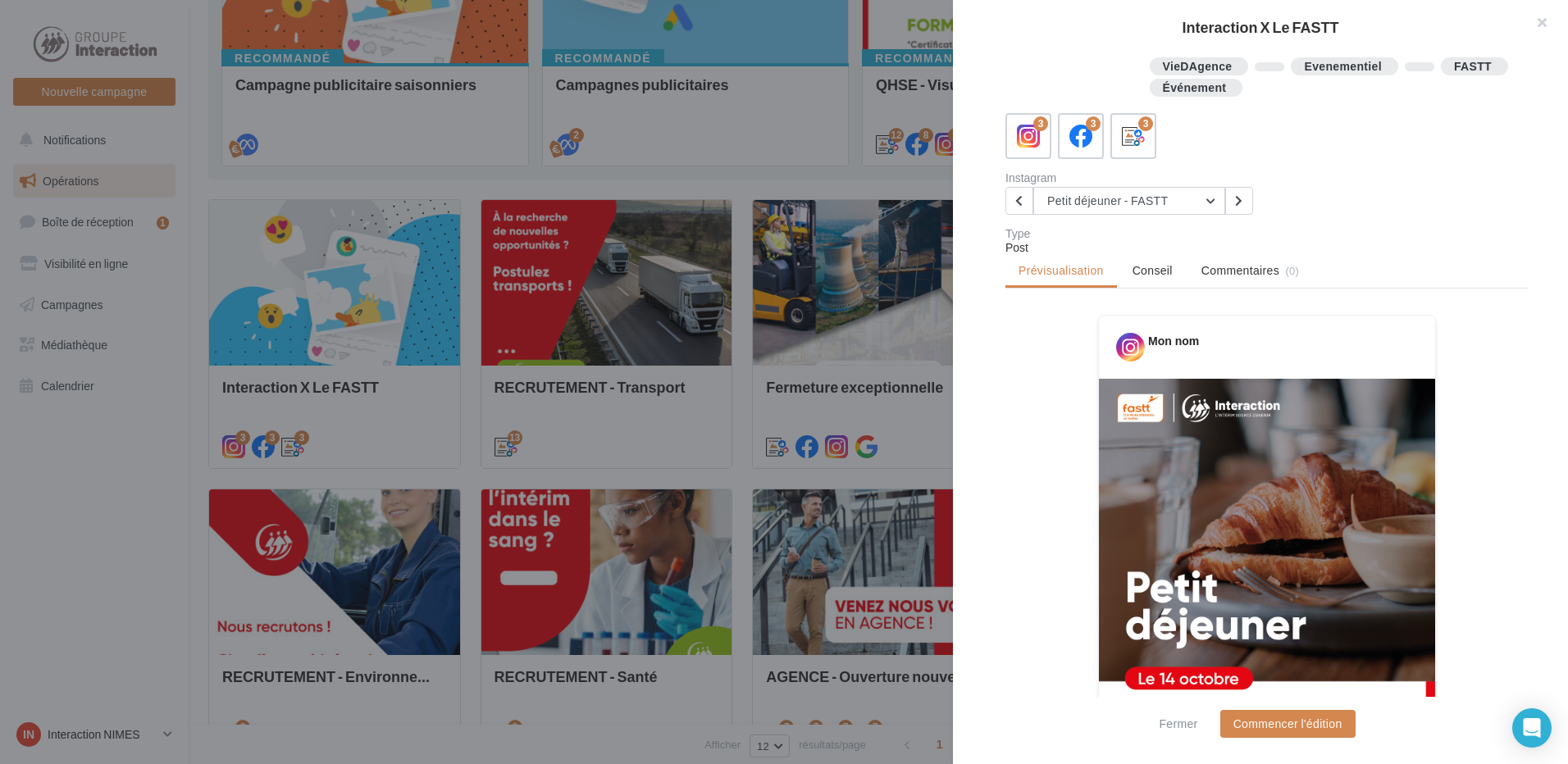
scroll to position [82, 0]
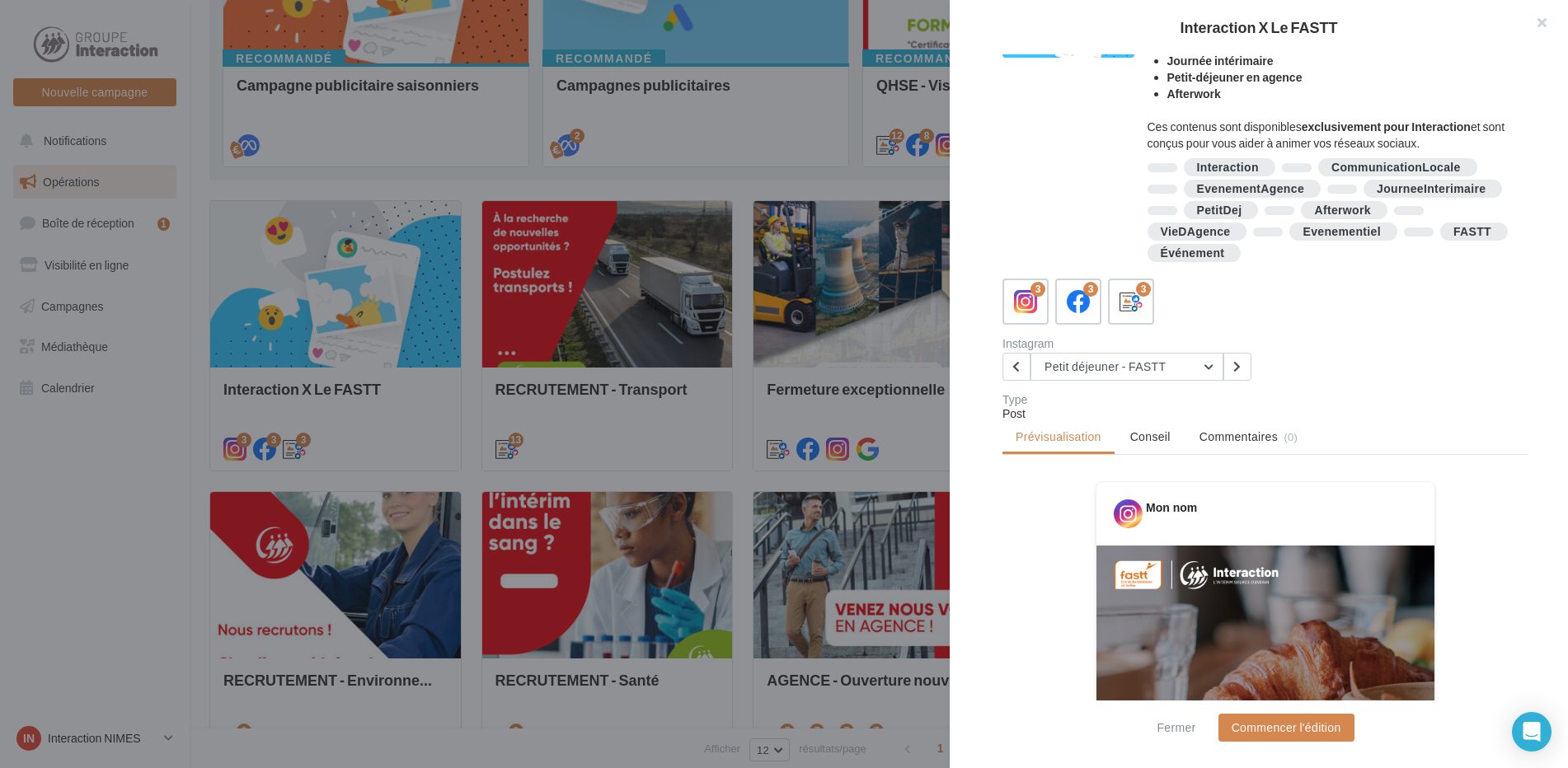
click at [610, 425] on div at bounding box center [784, 384] width 1568 height 768
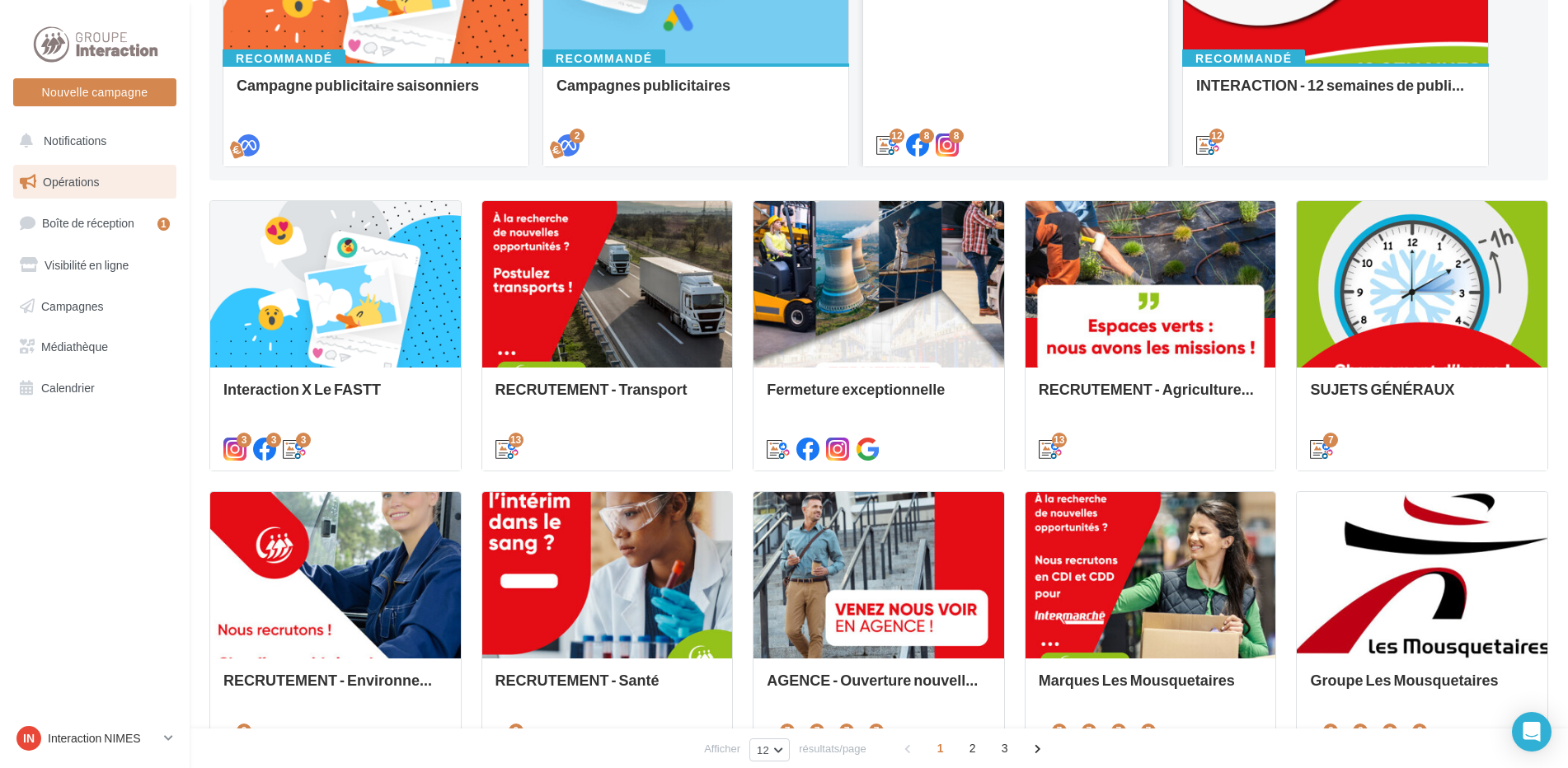
click at [1002, 102] on div "QHSE - Visuels campagnes siège Les visuels proposés par le service QHSE du Grou…" at bounding box center [1015, 21] width 278 height 262
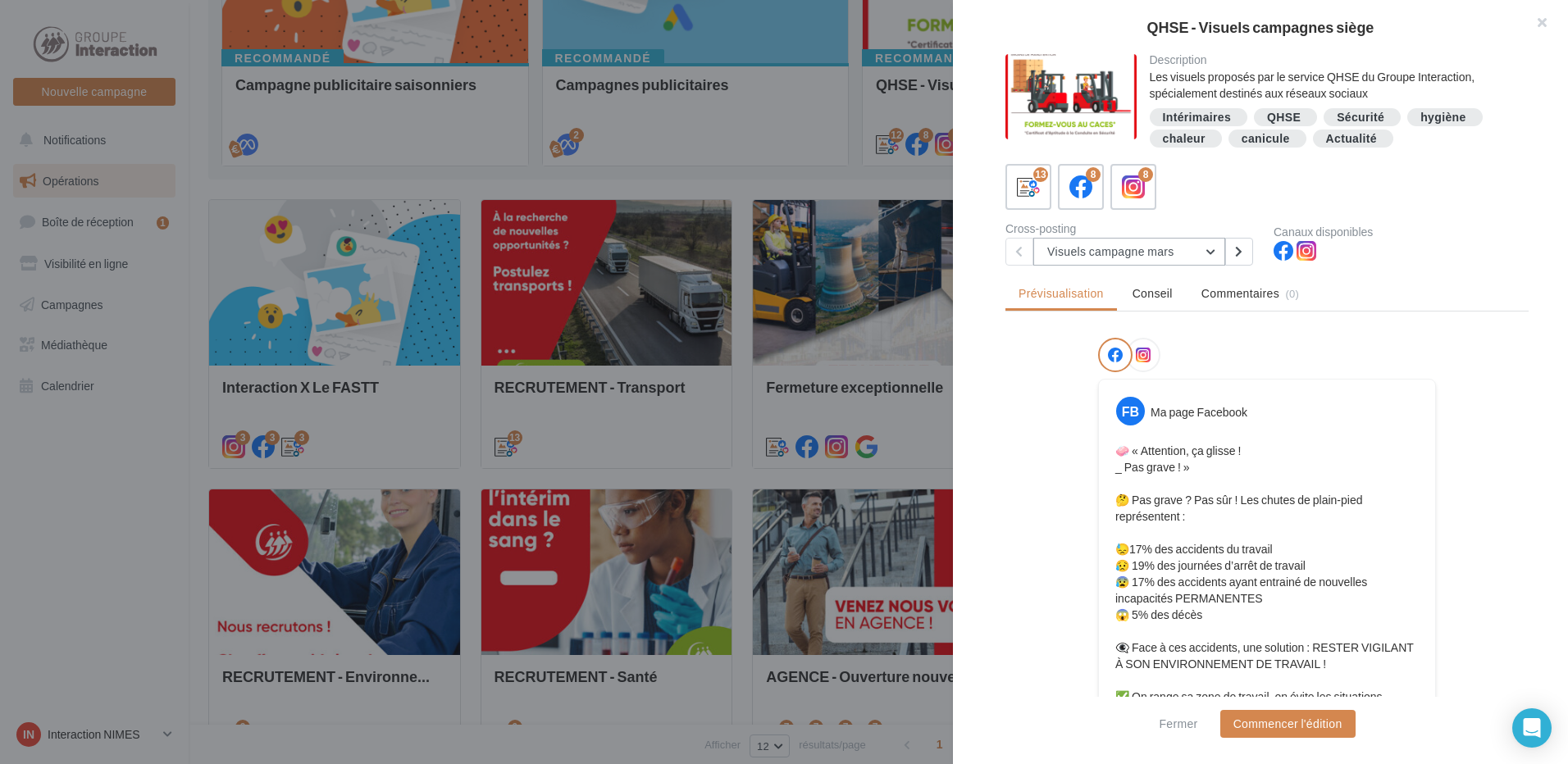
click at [1206, 260] on button "Visuels campagne mars" at bounding box center [1129, 251] width 192 height 28
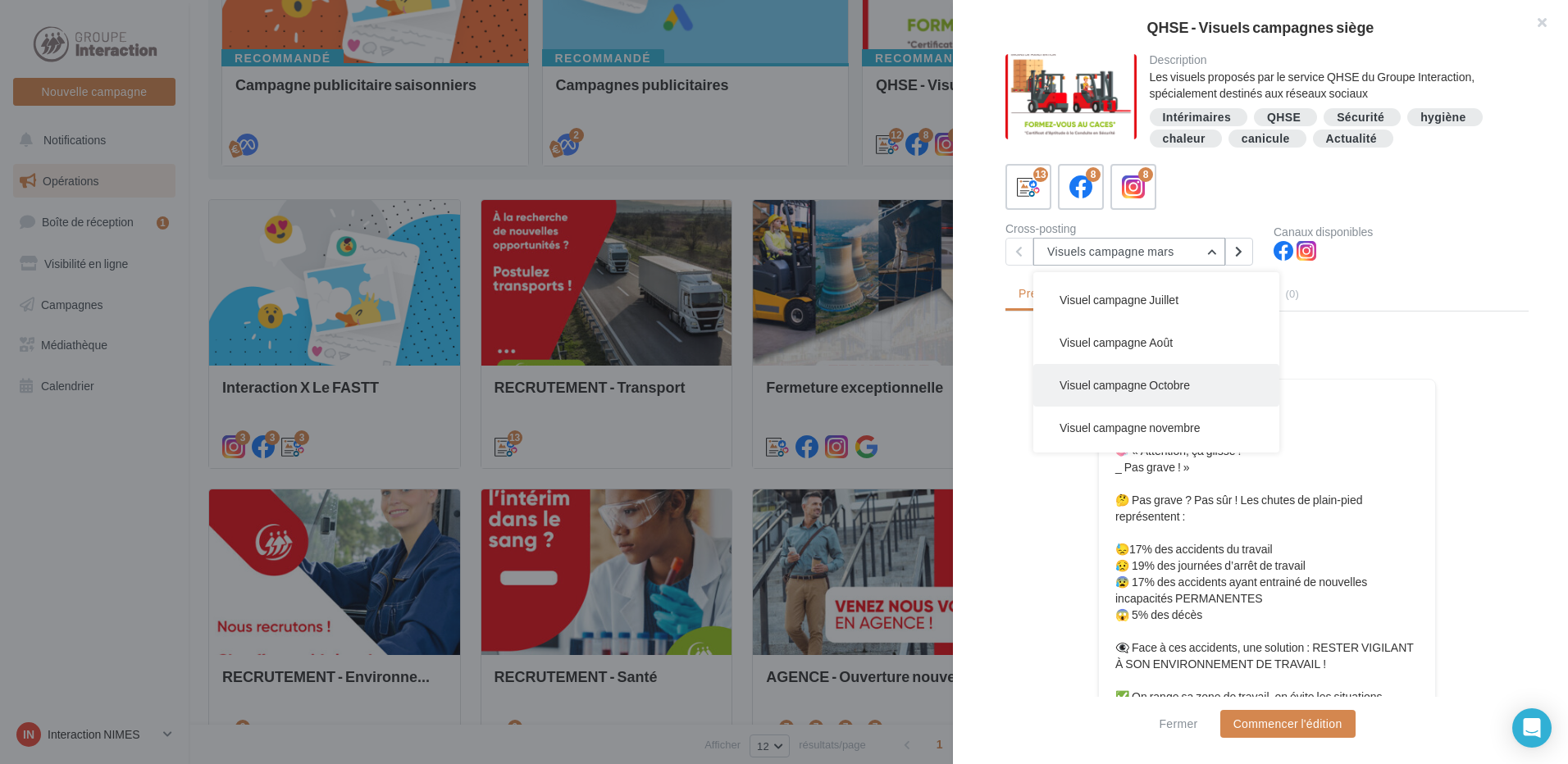
scroll to position [246, 0]
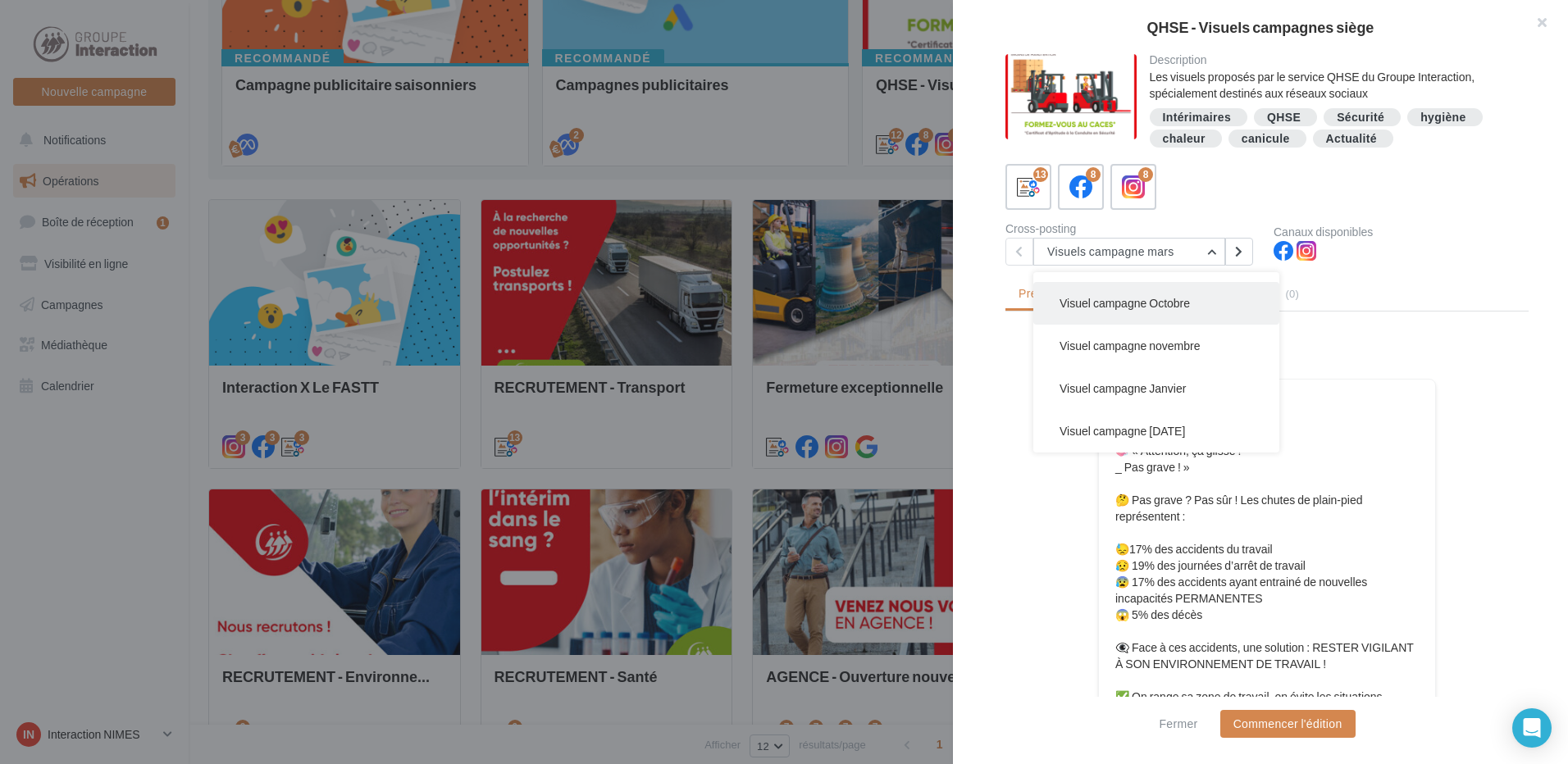
click at [1151, 299] on span "Visuel campagne Octobre" at bounding box center [1124, 303] width 130 height 14
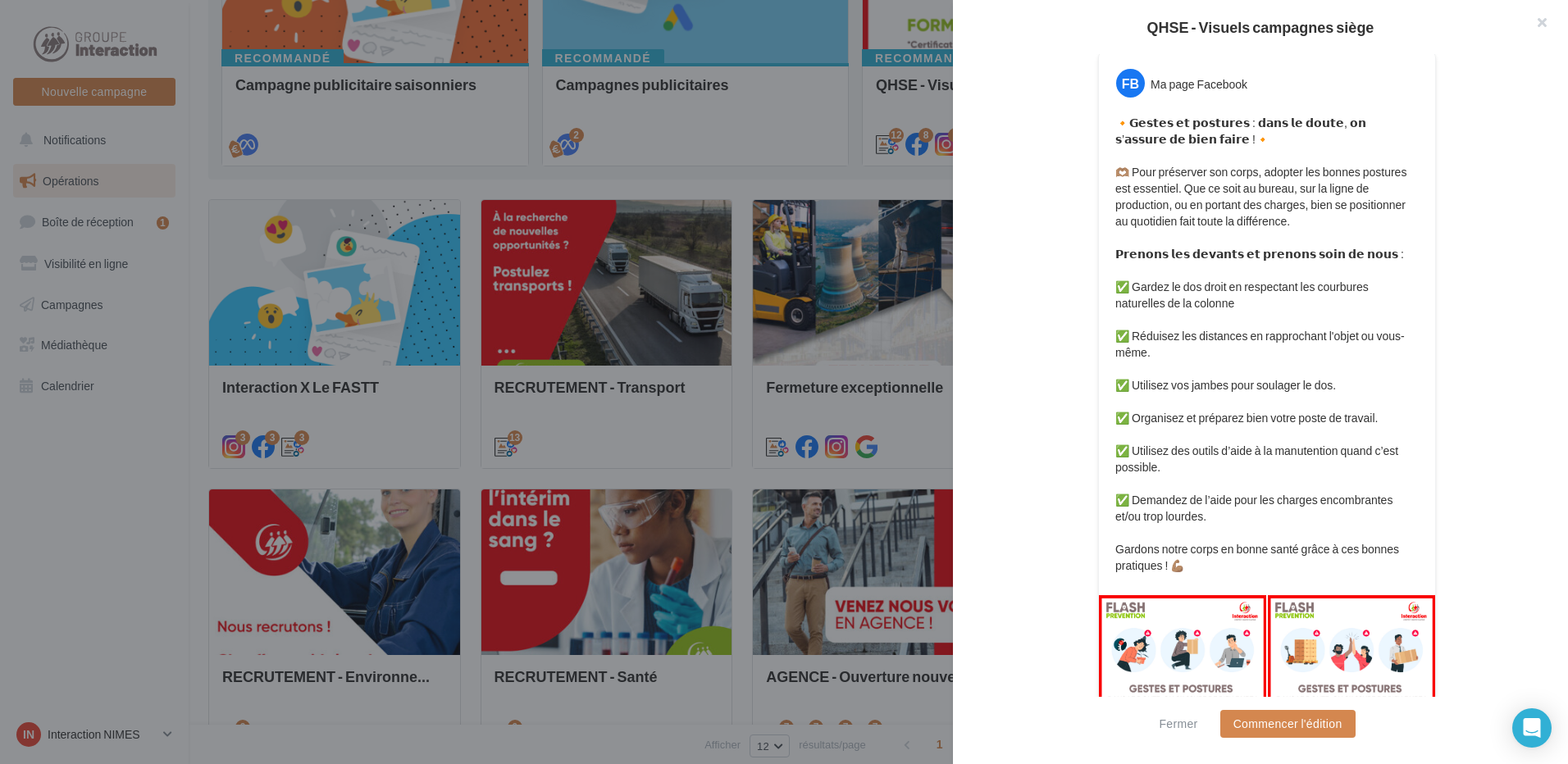
scroll to position [402, 0]
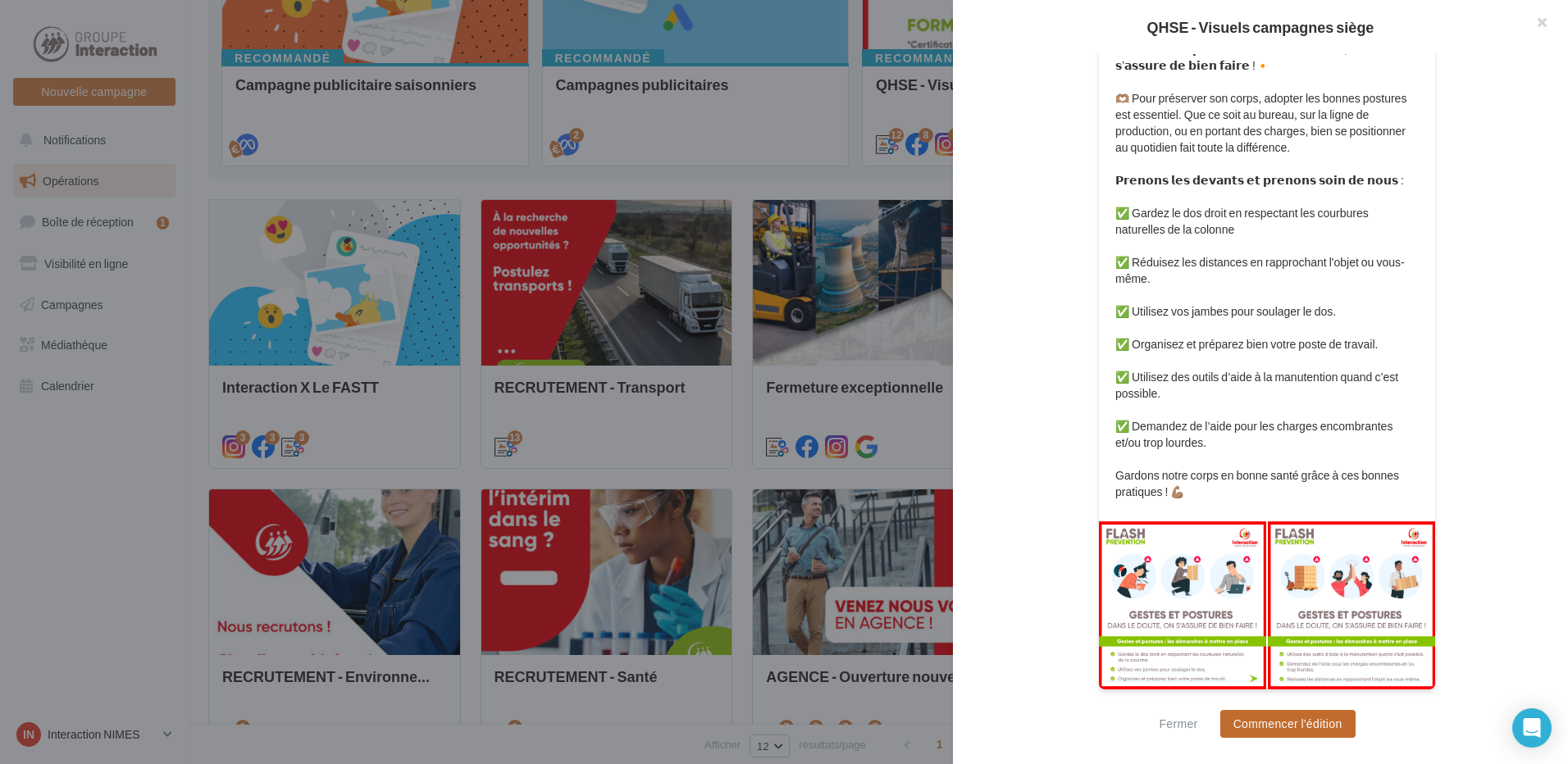
click at [1293, 720] on button "Commencer l'édition" at bounding box center [1287, 723] width 135 height 28
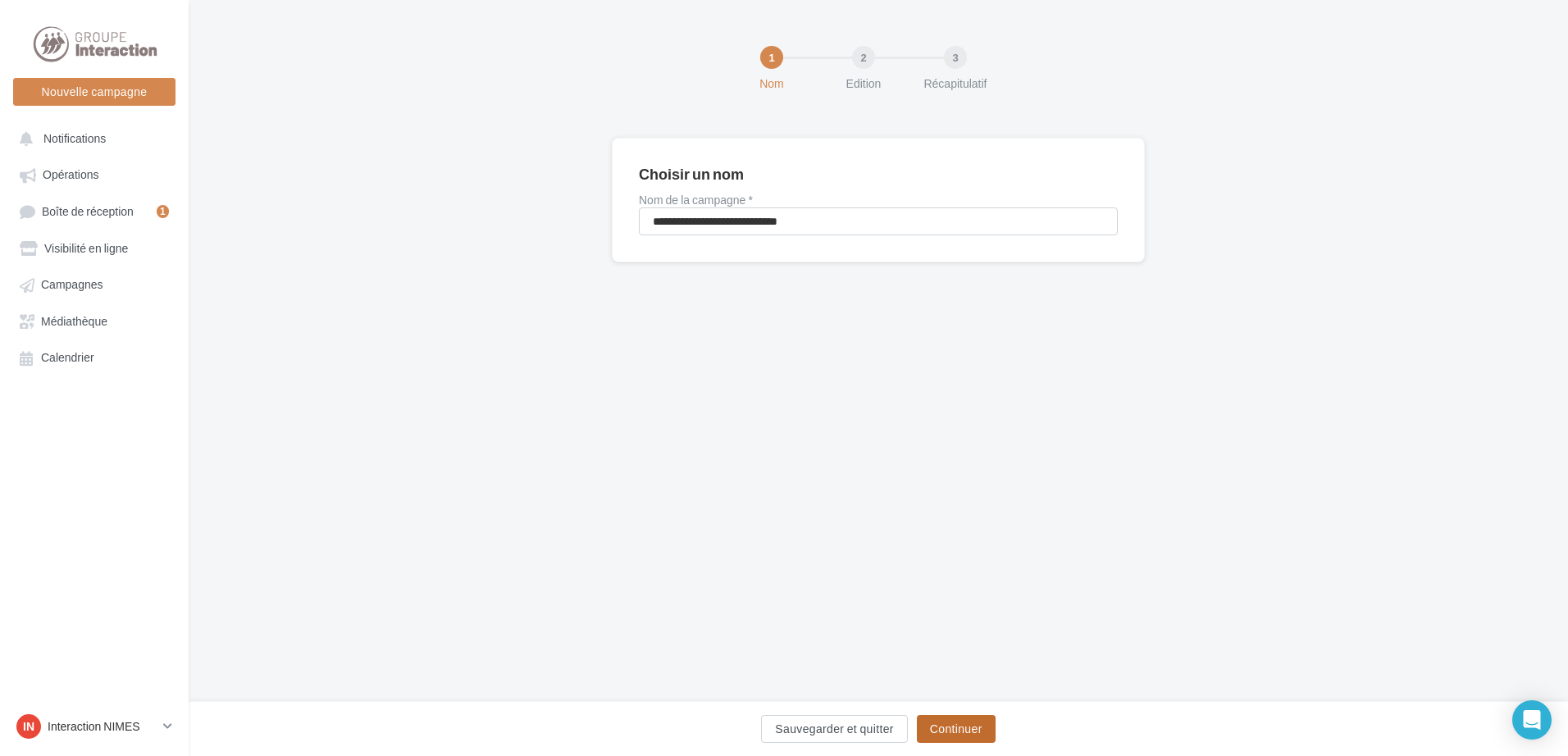
click at [970, 731] on button "Continuer" at bounding box center [955, 728] width 79 height 28
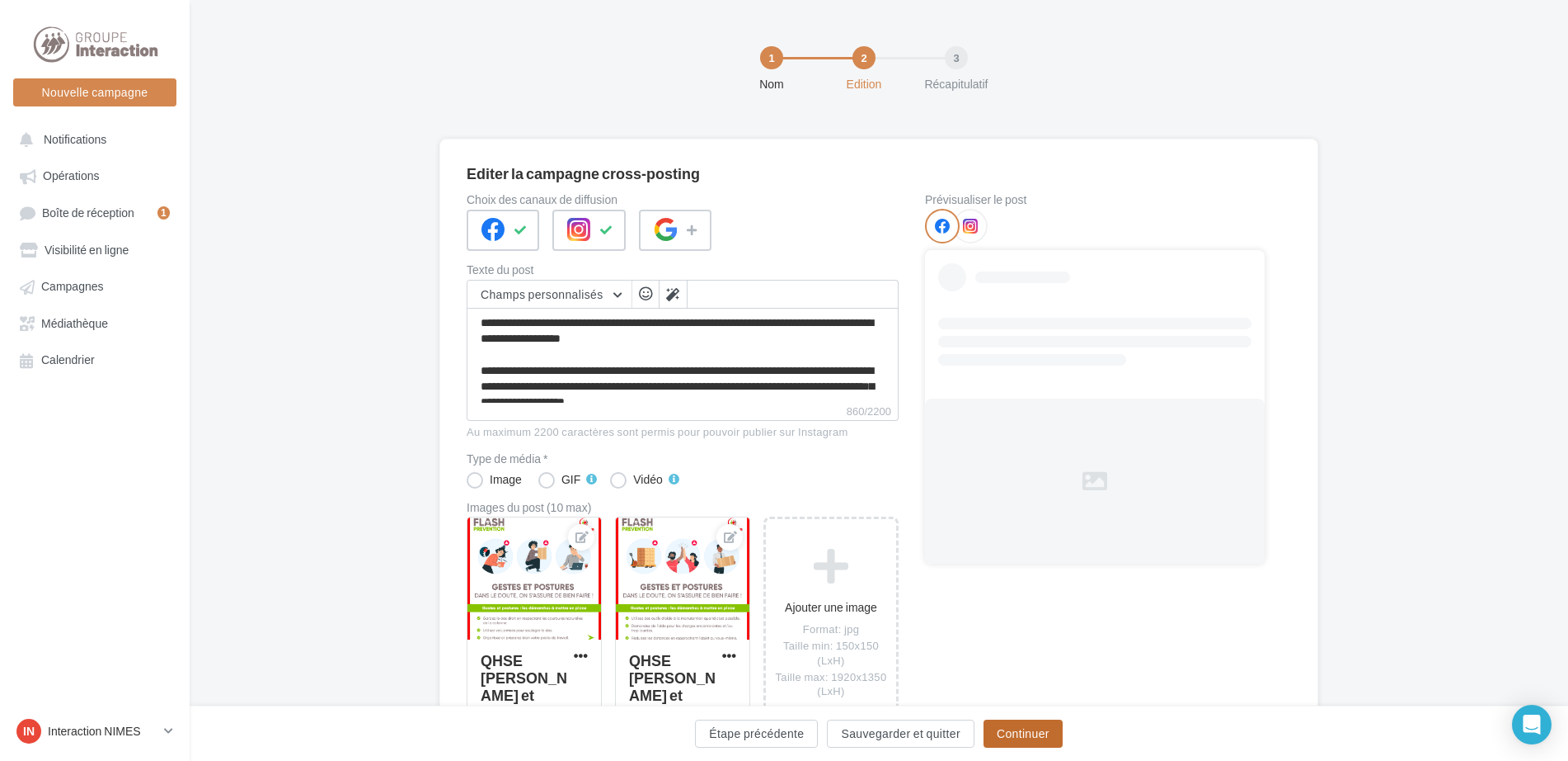
click at [998, 730] on button "Continuer" at bounding box center [1022, 733] width 79 height 28
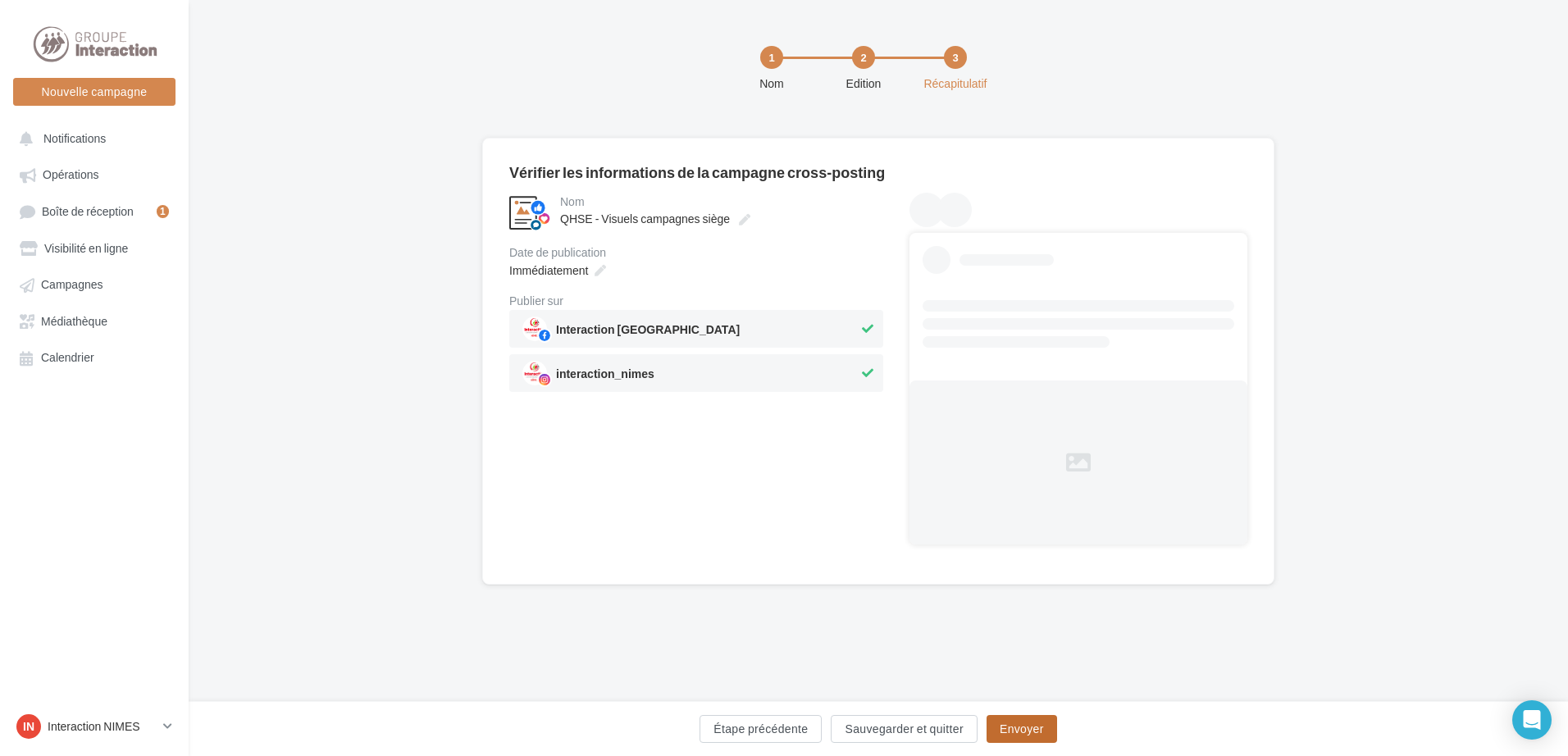
click at [994, 726] on button "Envoyer" at bounding box center [1021, 728] width 71 height 28
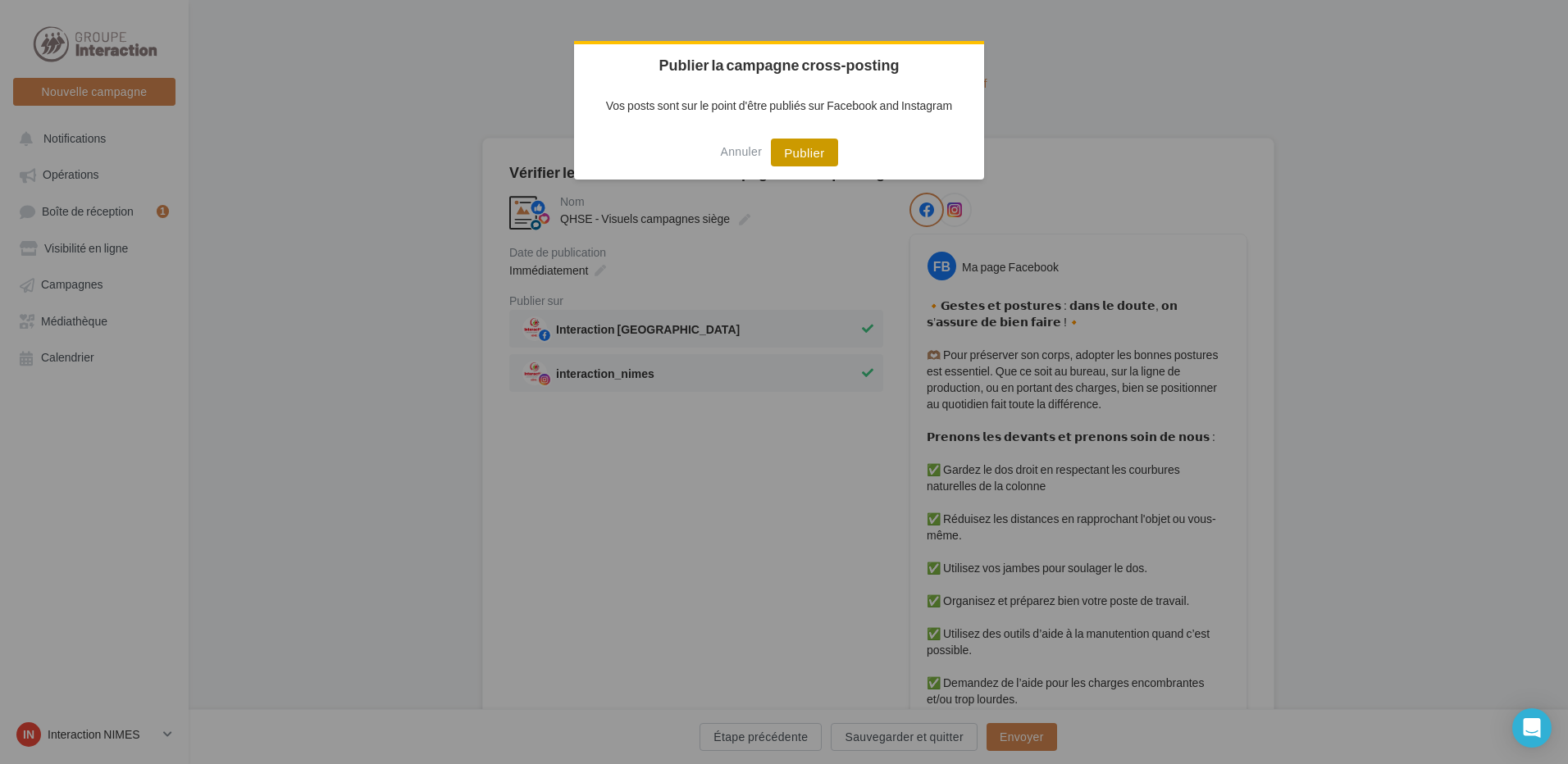
click at [819, 150] on button "Publier" at bounding box center [804, 152] width 66 height 28
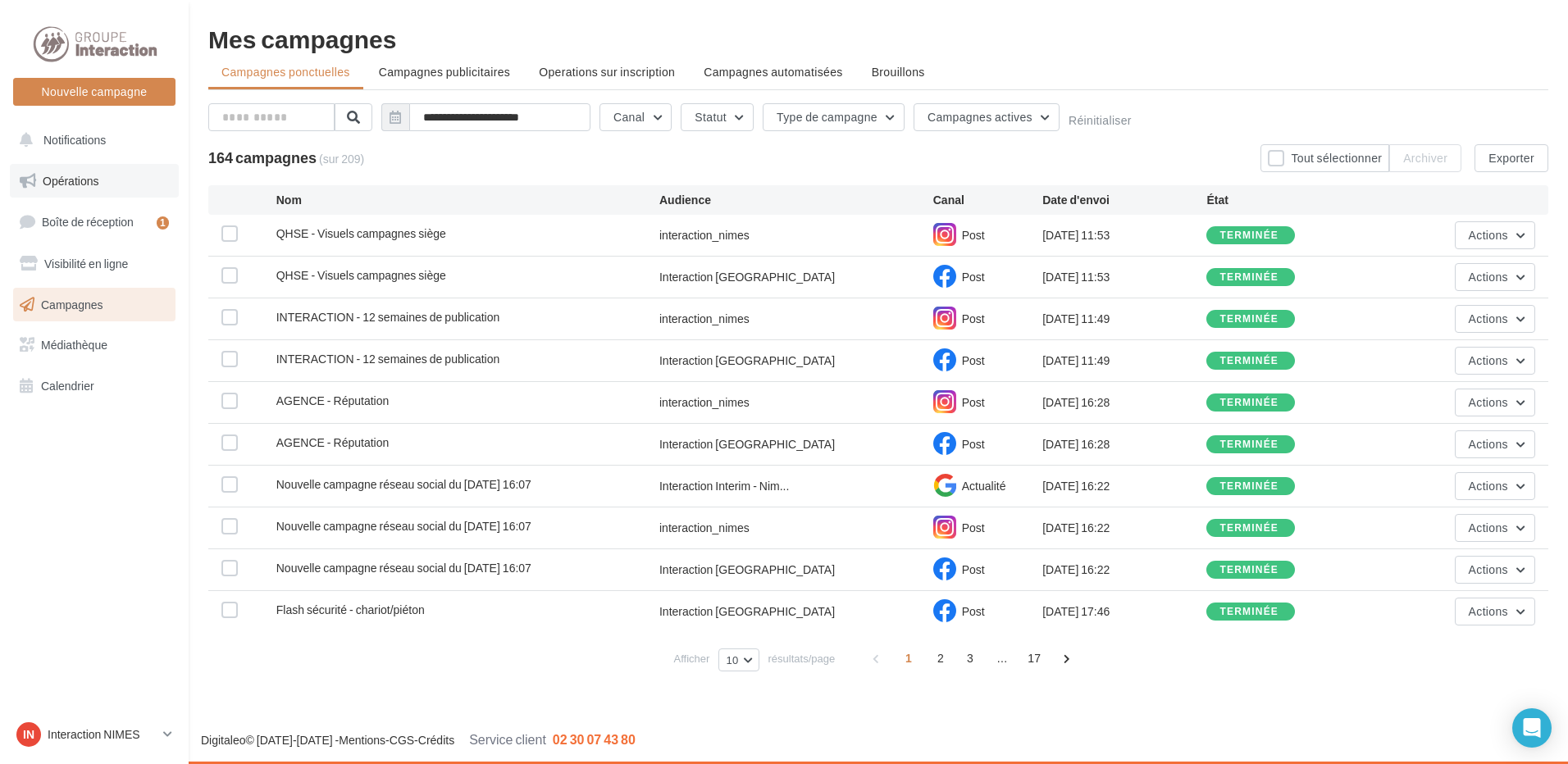
click at [83, 183] on span "Opérations" at bounding box center [70, 181] width 55 height 14
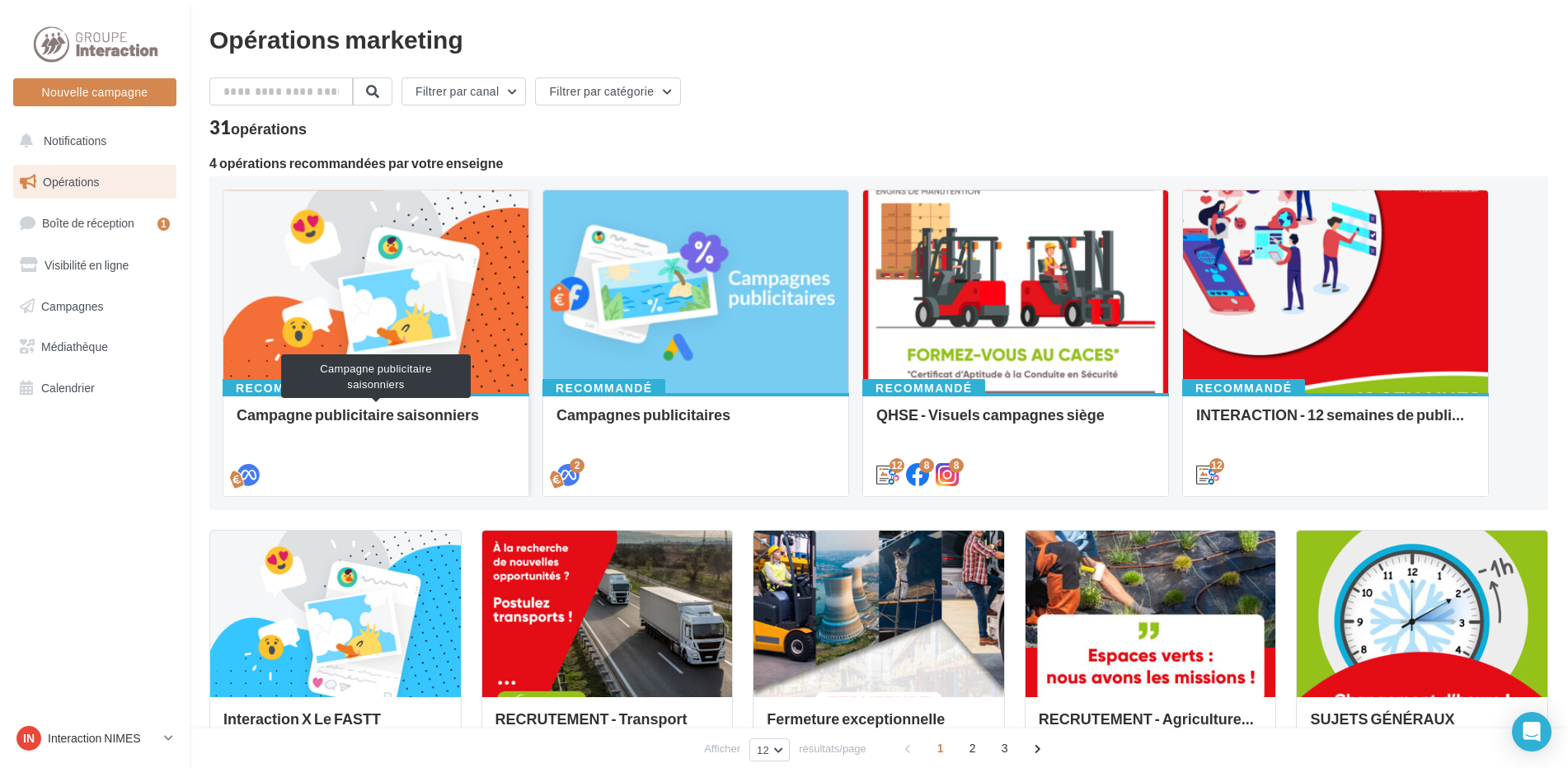
click at [335, 414] on div "Campagne publicitaire saisonniers" at bounding box center [375, 423] width 278 height 33
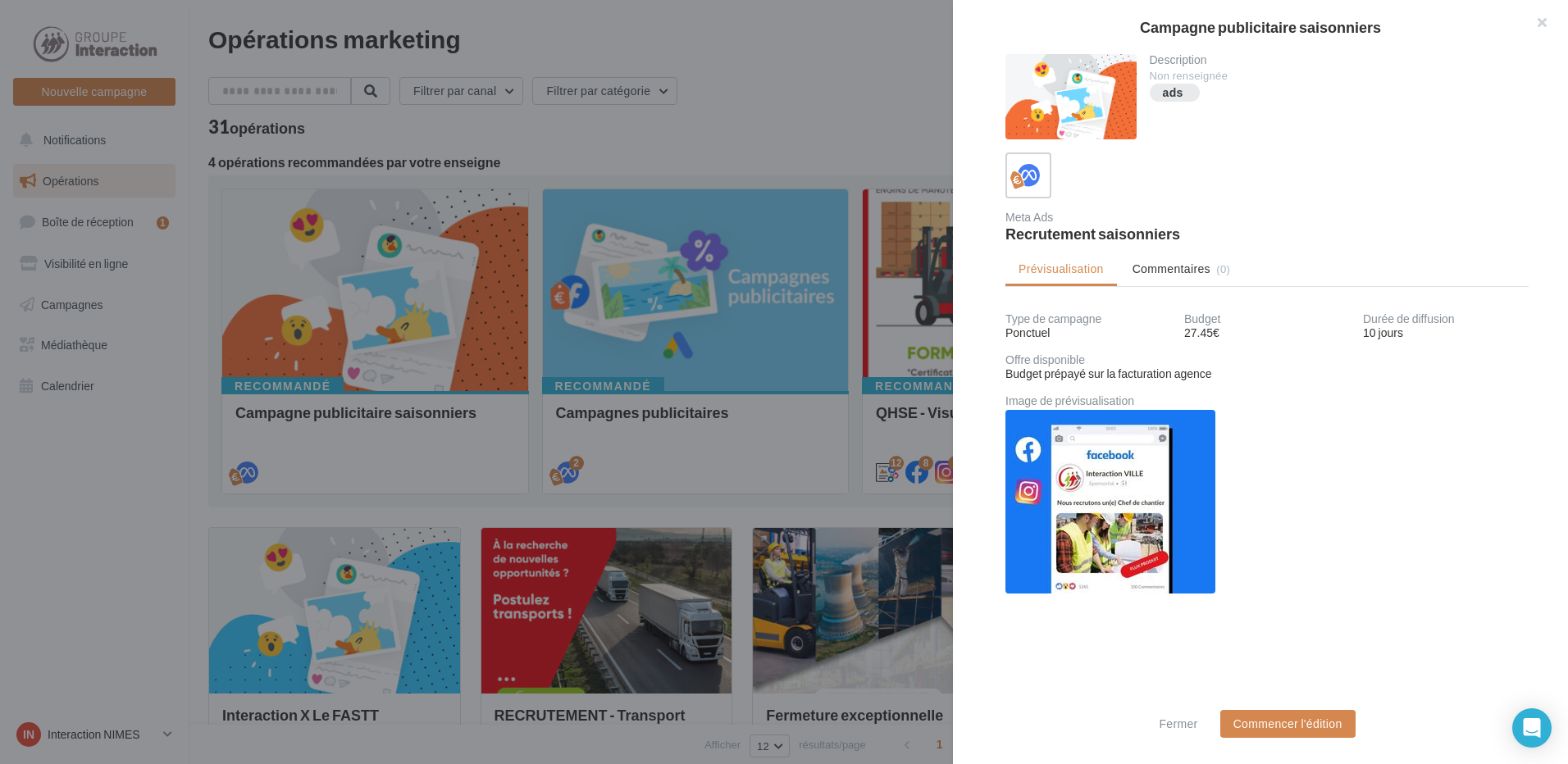
click at [762, 131] on div at bounding box center [784, 382] width 1568 height 764
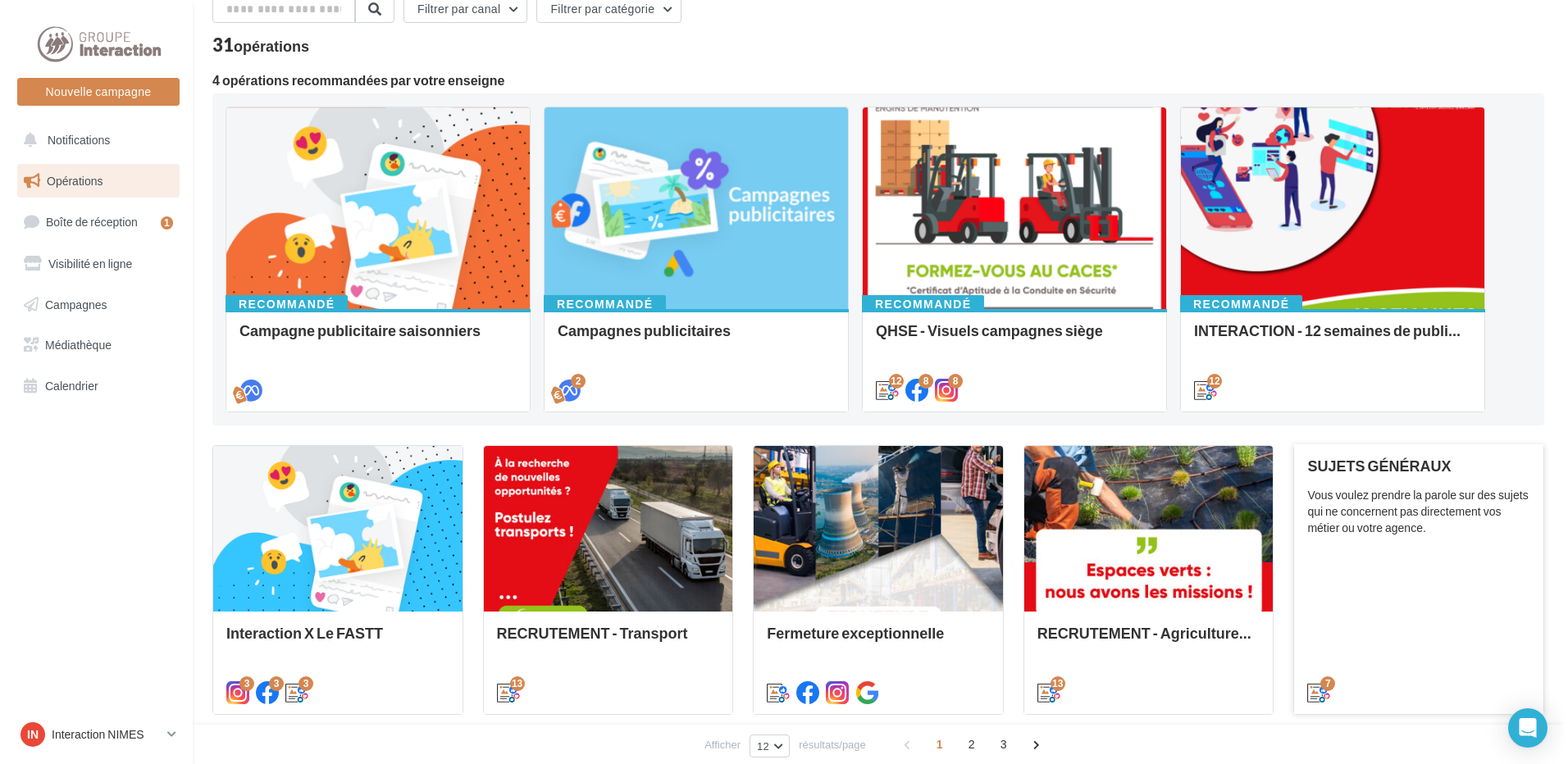
scroll to position [164, 0]
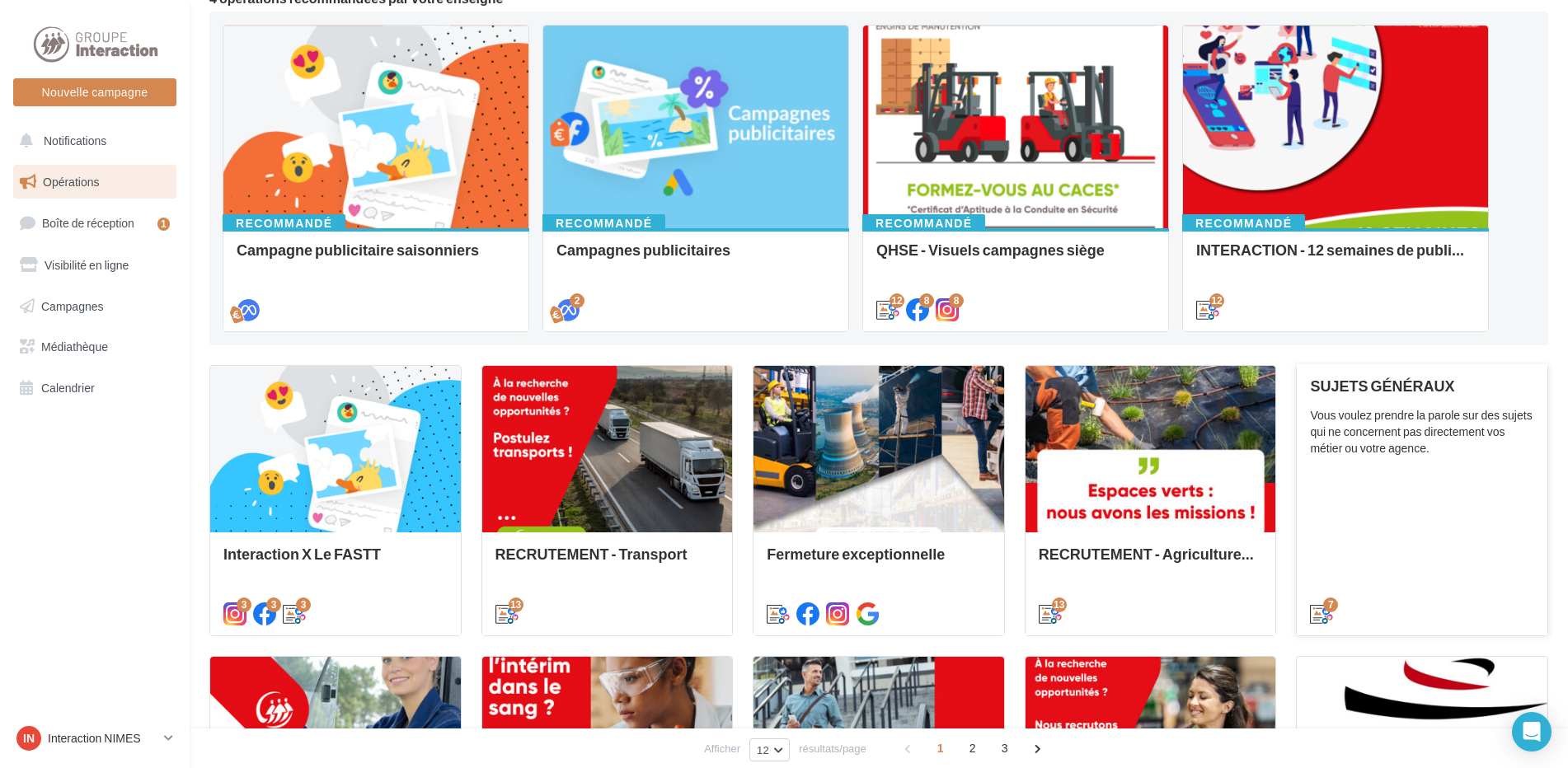
click at [1378, 488] on div "SUJETS GÉNÉRAUX Vous voulez prendre la parole sur des sujets qui ne concernent …" at bounding box center [1423, 499] width 225 height 243
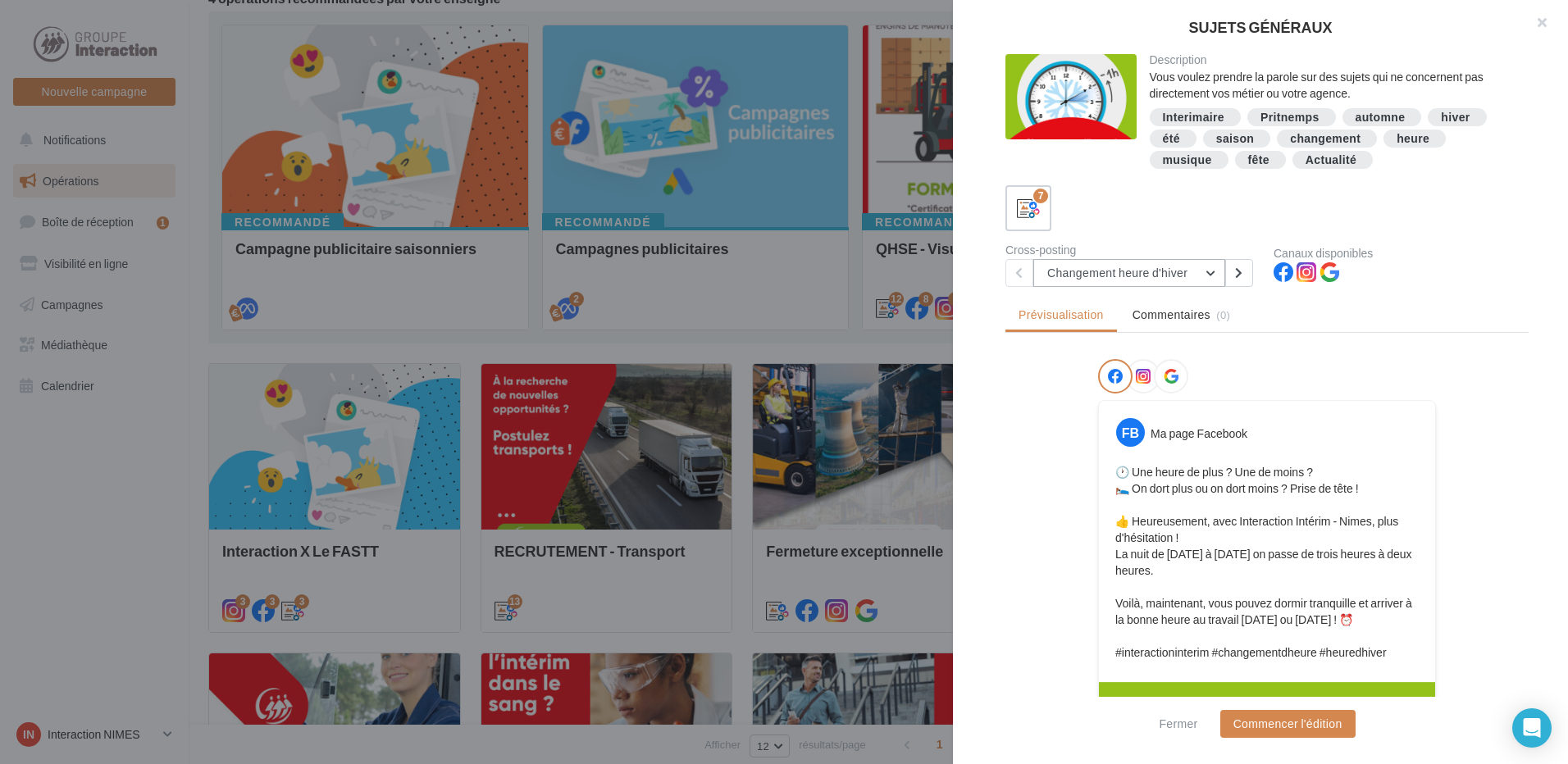
click at [1216, 268] on button "Changement heure d'hiver" at bounding box center [1129, 273] width 192 height 28
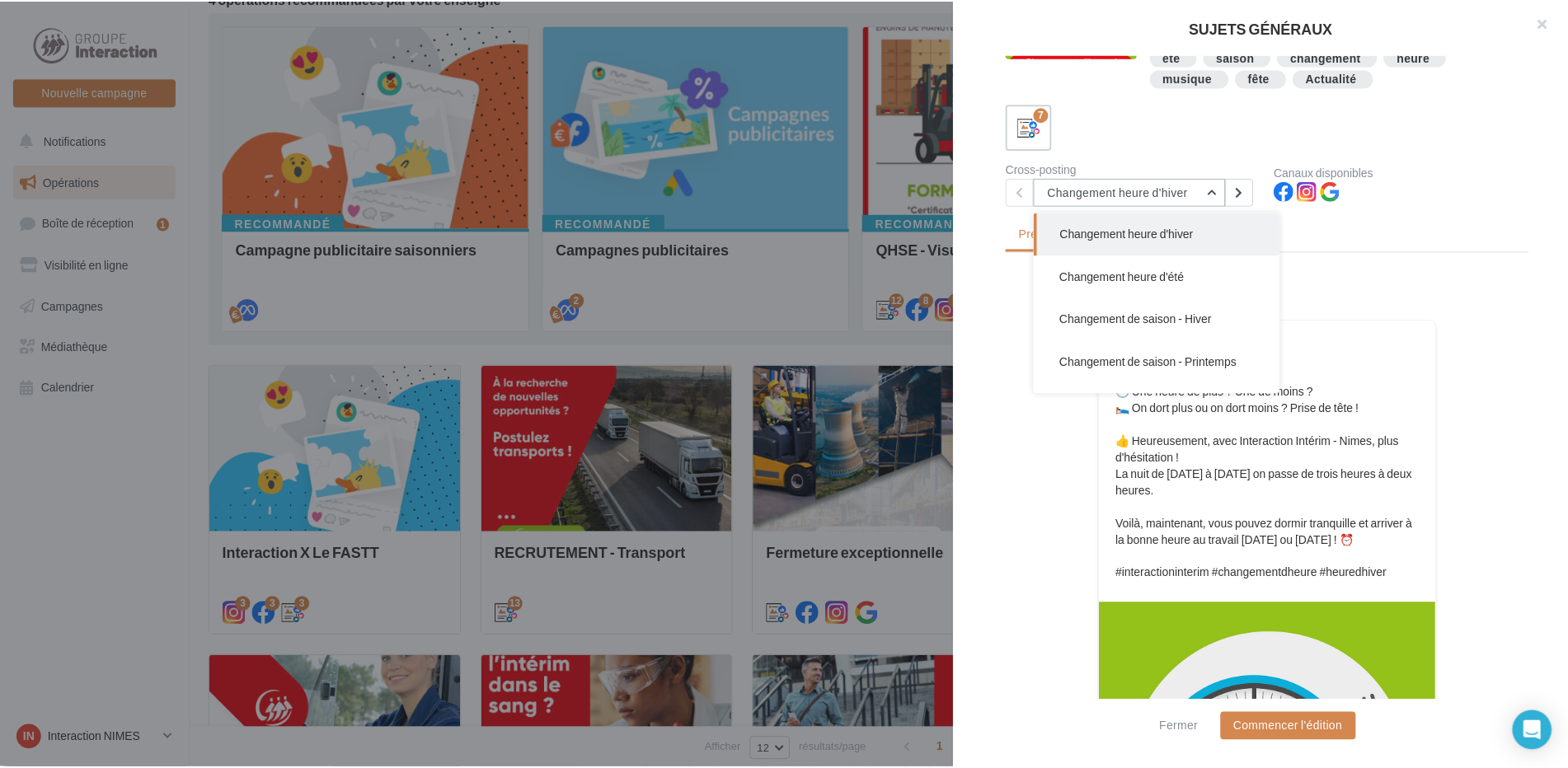
scroll to position [0, 0]
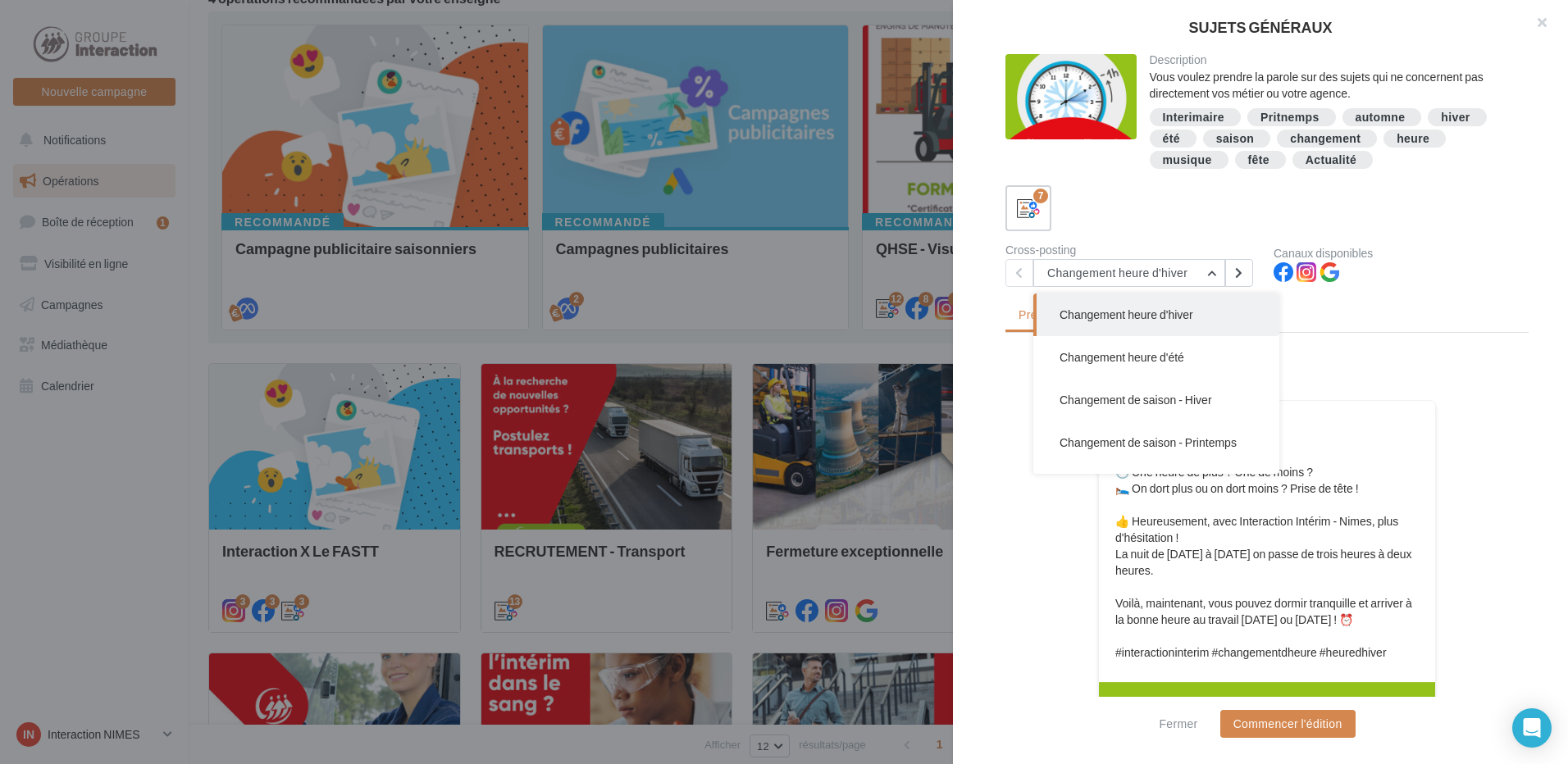
click at [814, 348] on div at bounding box center [784, 382] width 1568 height 764
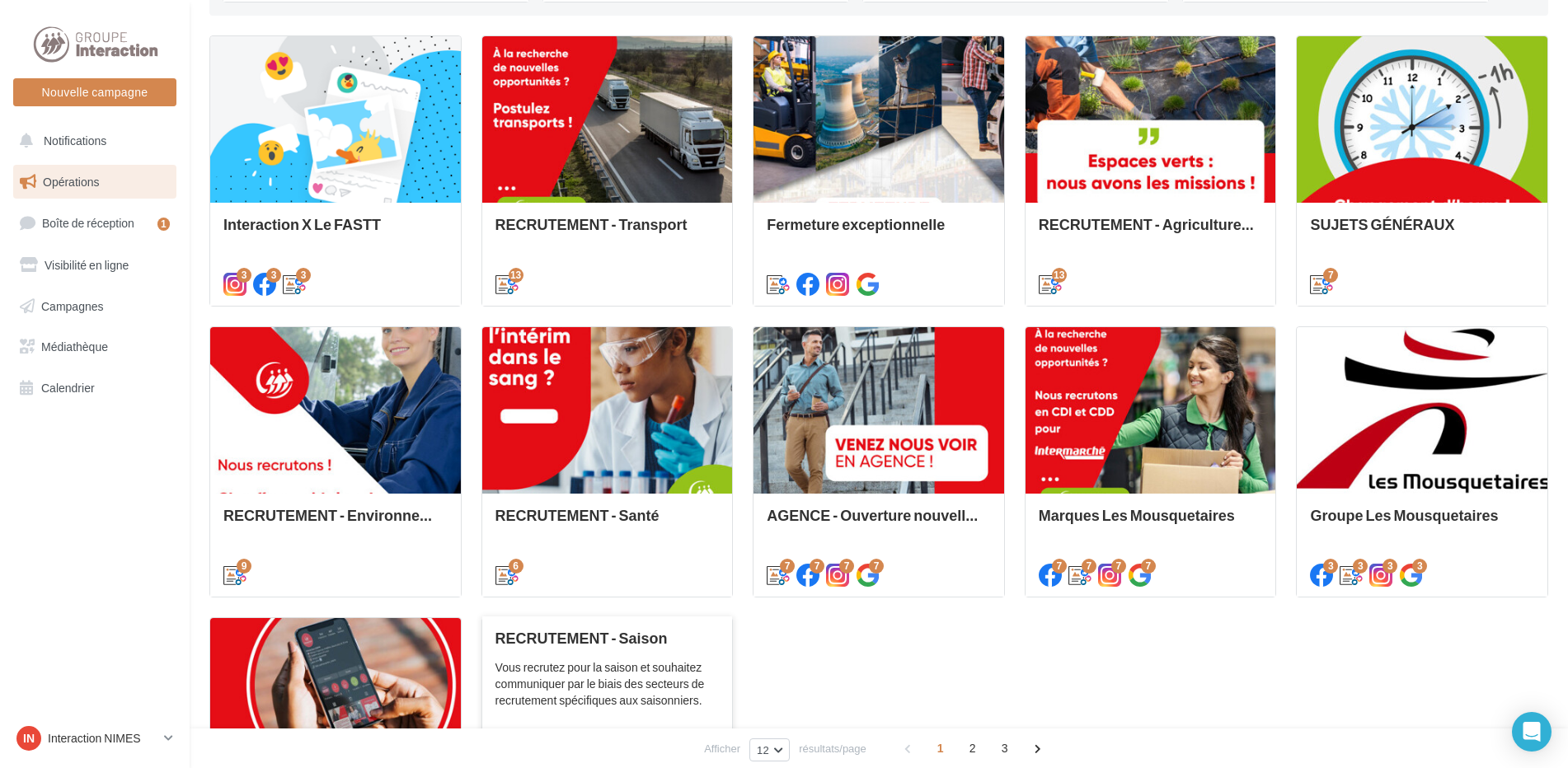
scroll to position [660, 0]
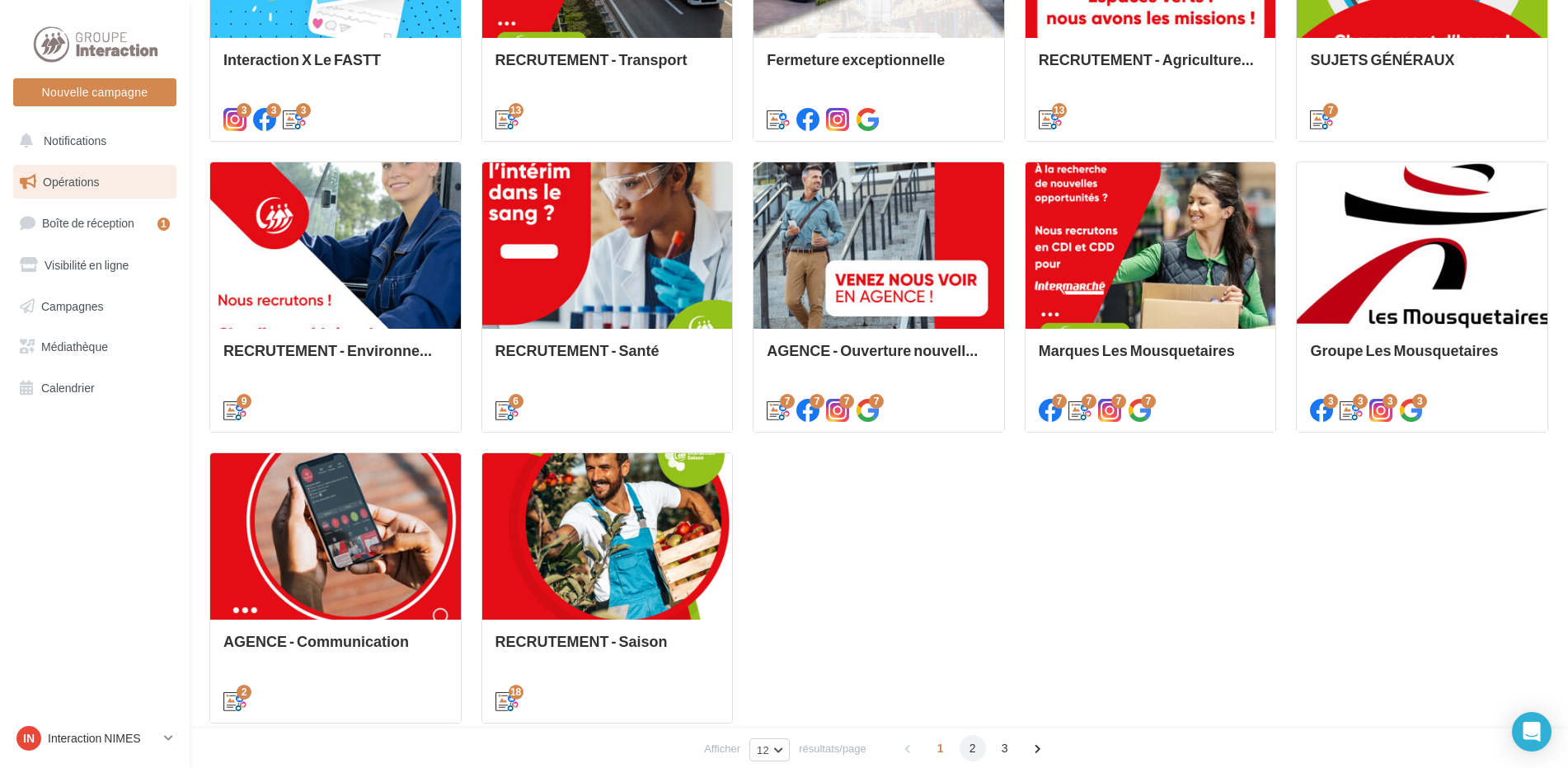
click at [970, 751] on span "2" at bounding box center [972, 748] width 26 height 26
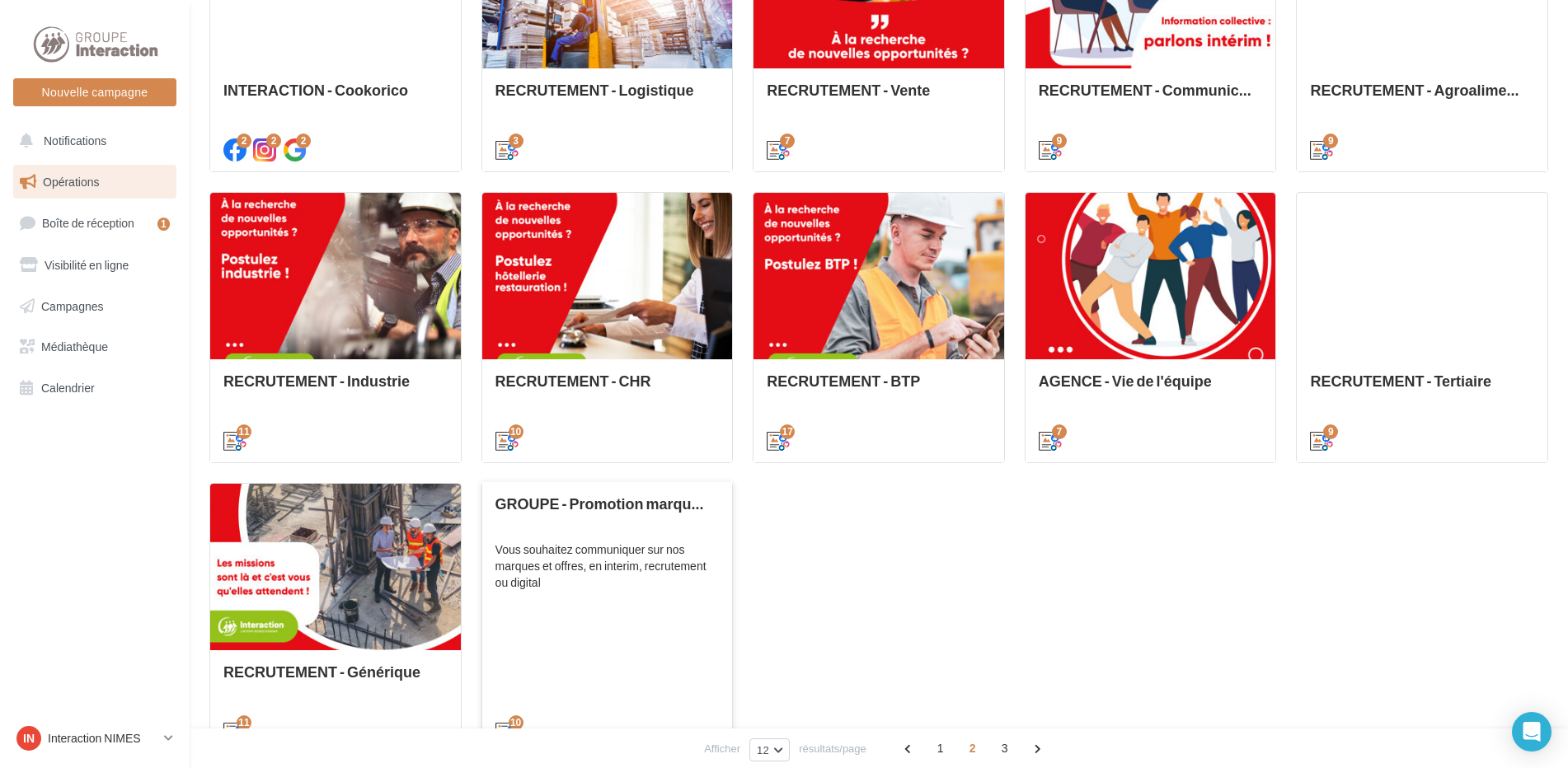
scroll to position [711, 0]
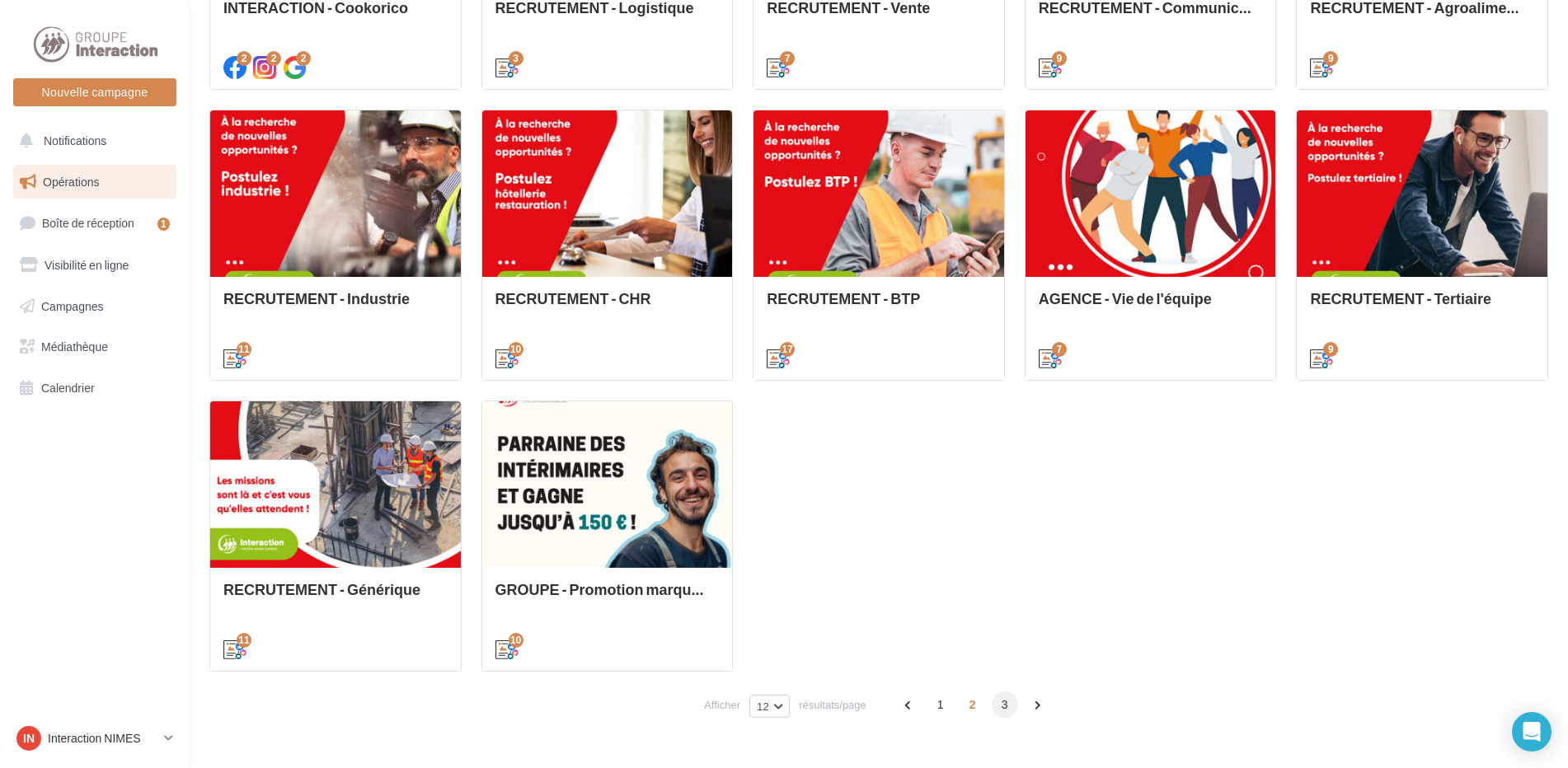
click at [1005, 707] on span "3" at bounding box center [1005, 705] width 26 height 26
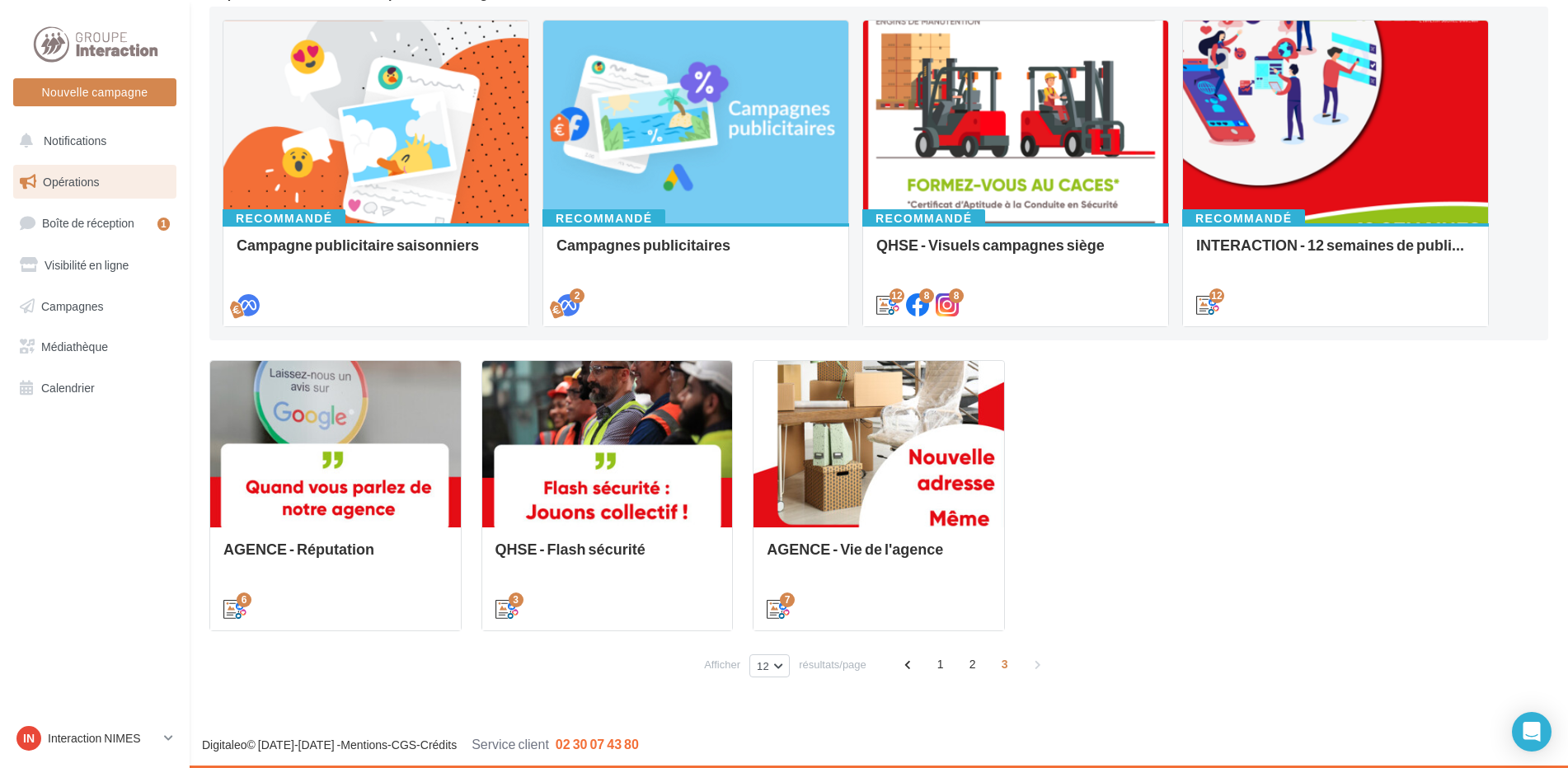
scroll to position [170, 0]
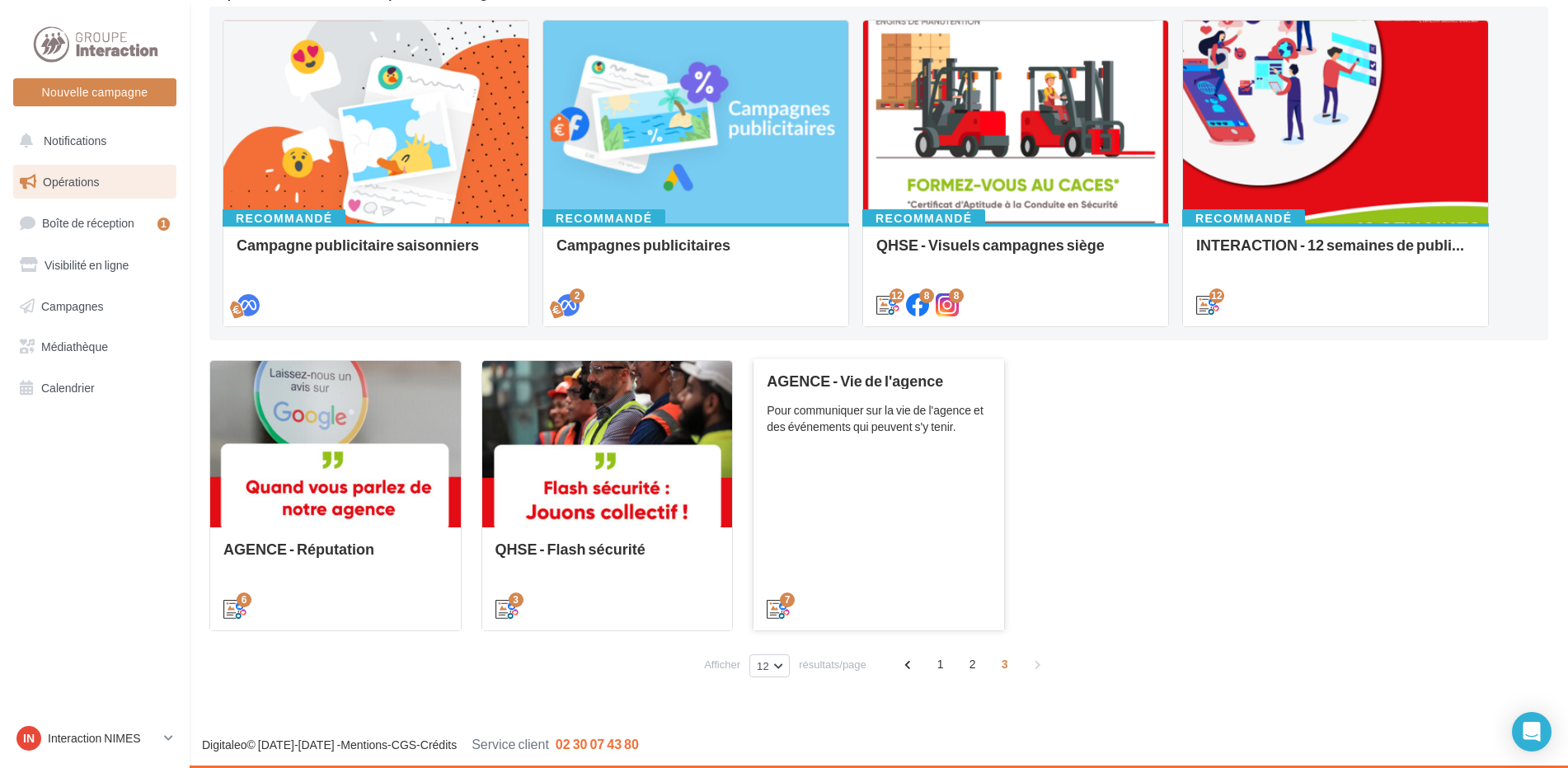
click at [917, 518] on div "AGENCE - Vie de l'agence Pour communiquer sur la vie de l'agence et des événeme…" at bounding box center [879, 494] width 225 height 243
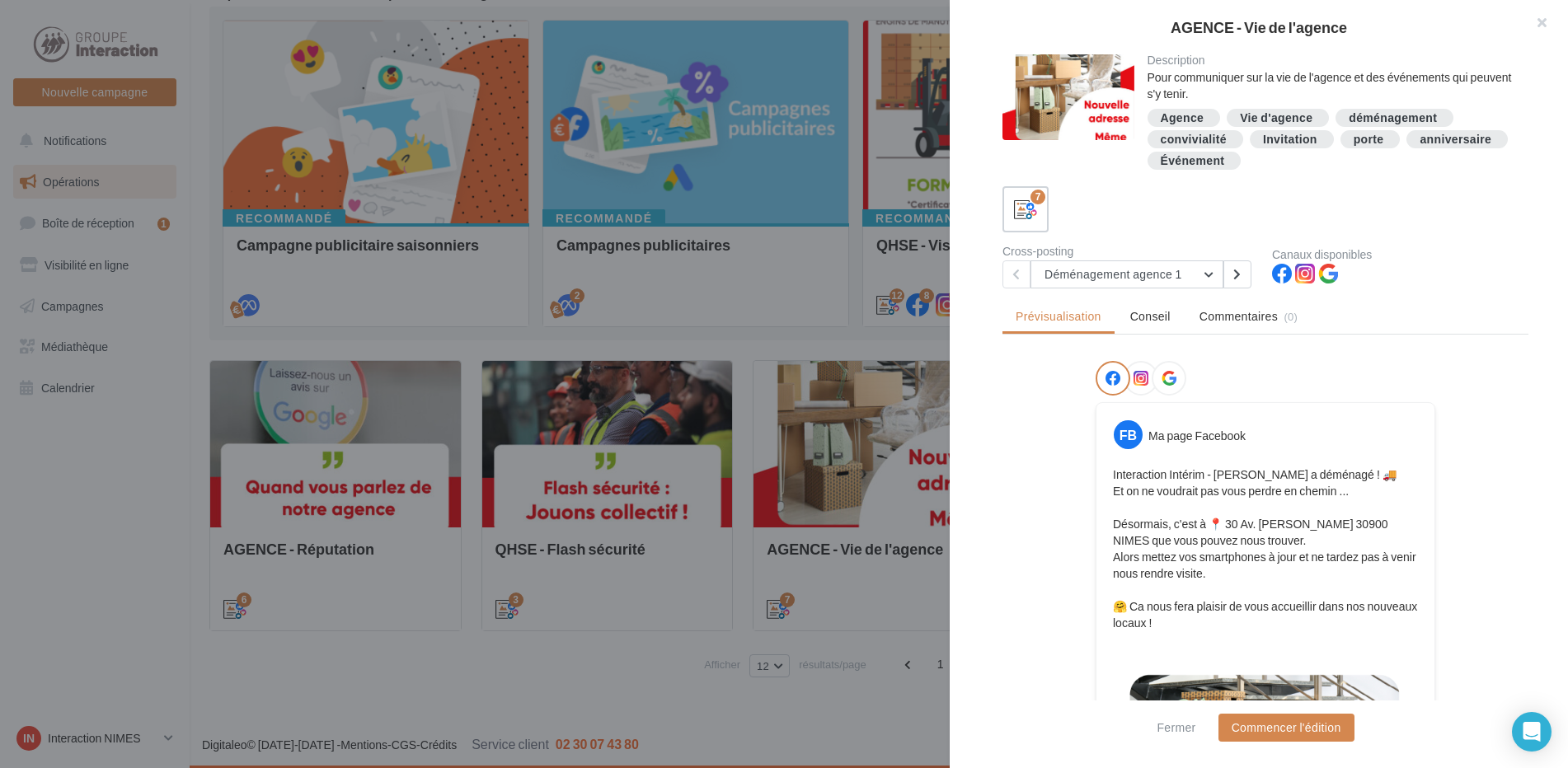
click at [806, 510] on div at bounding box center [784, 384] width 1568 height 768
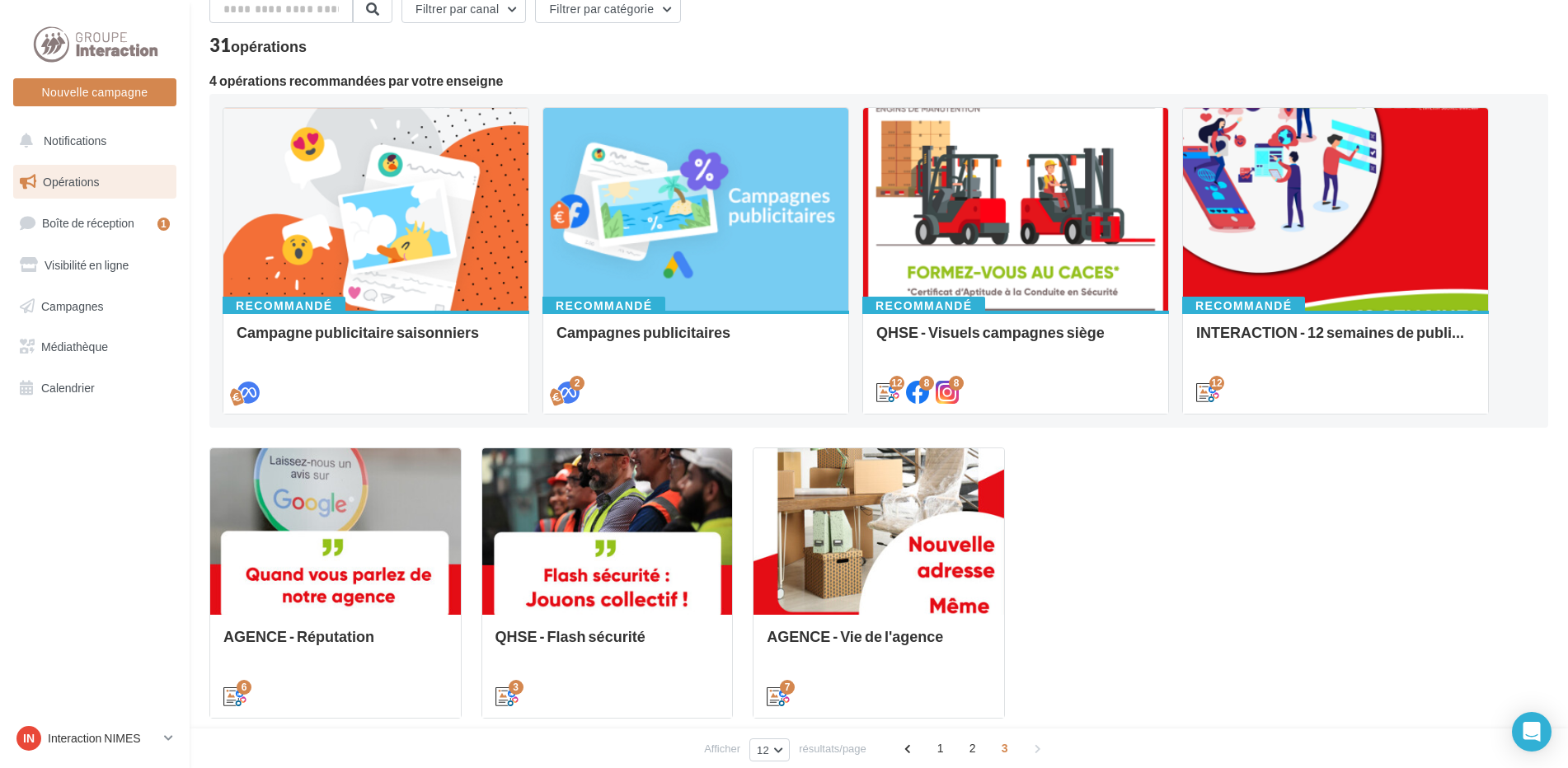
scroll to position [0, 0]
